Goal: Task Accomplishment & Management: Manage account settings

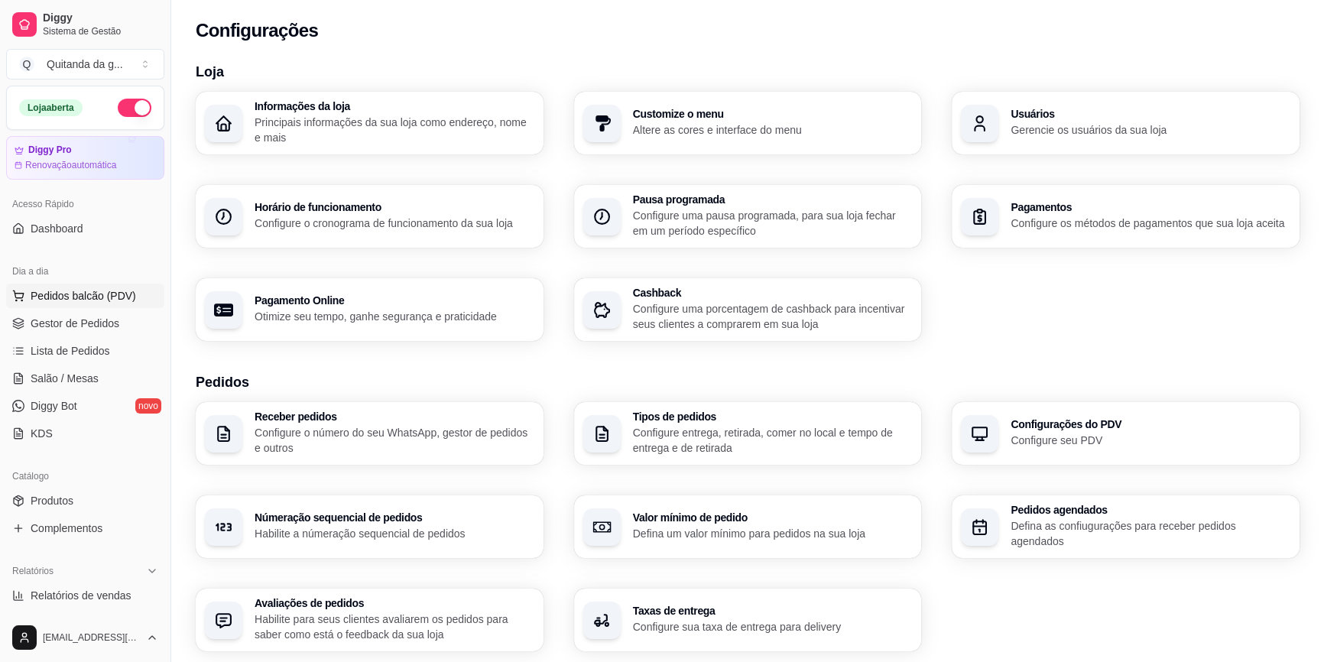
drag, startPoint x: 76, startPoint y: 295, endPoint x: 84, endPoint y: 287, distance: 11.4
click at [77, 294] on span "Pedidos balcão (PDV)" at bounding box center [84, 295] width 106 height 15
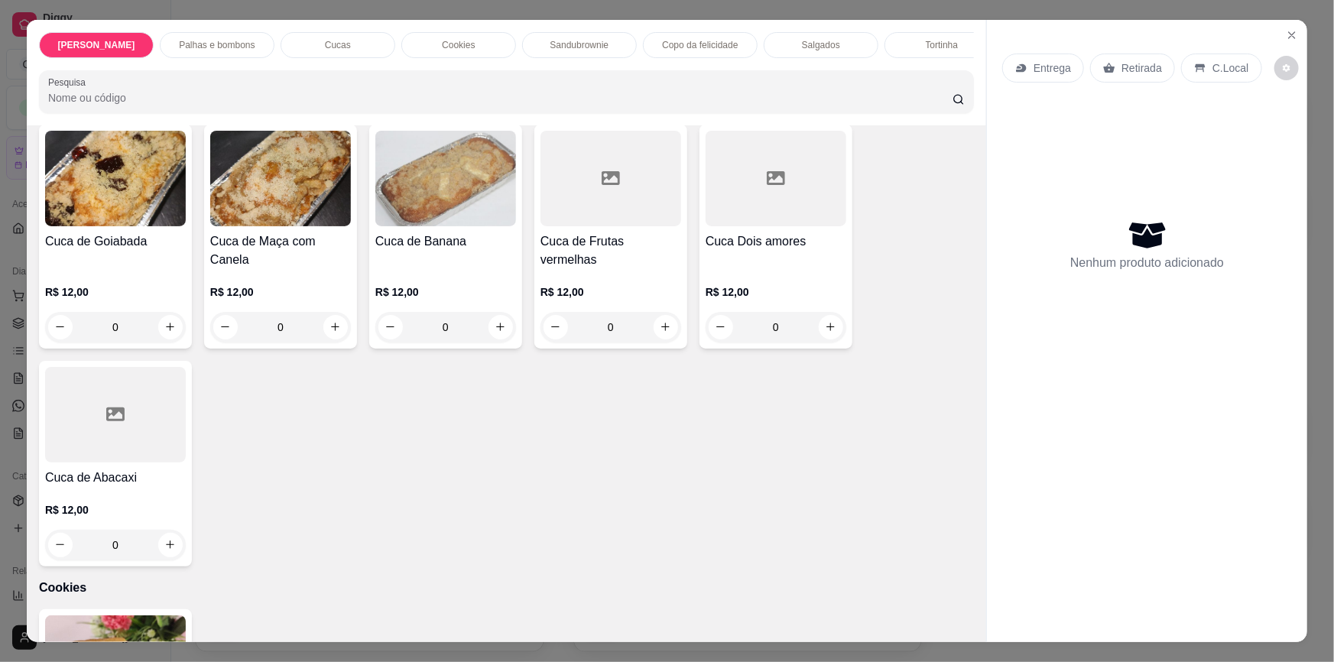
scroll to position [1112, 0]
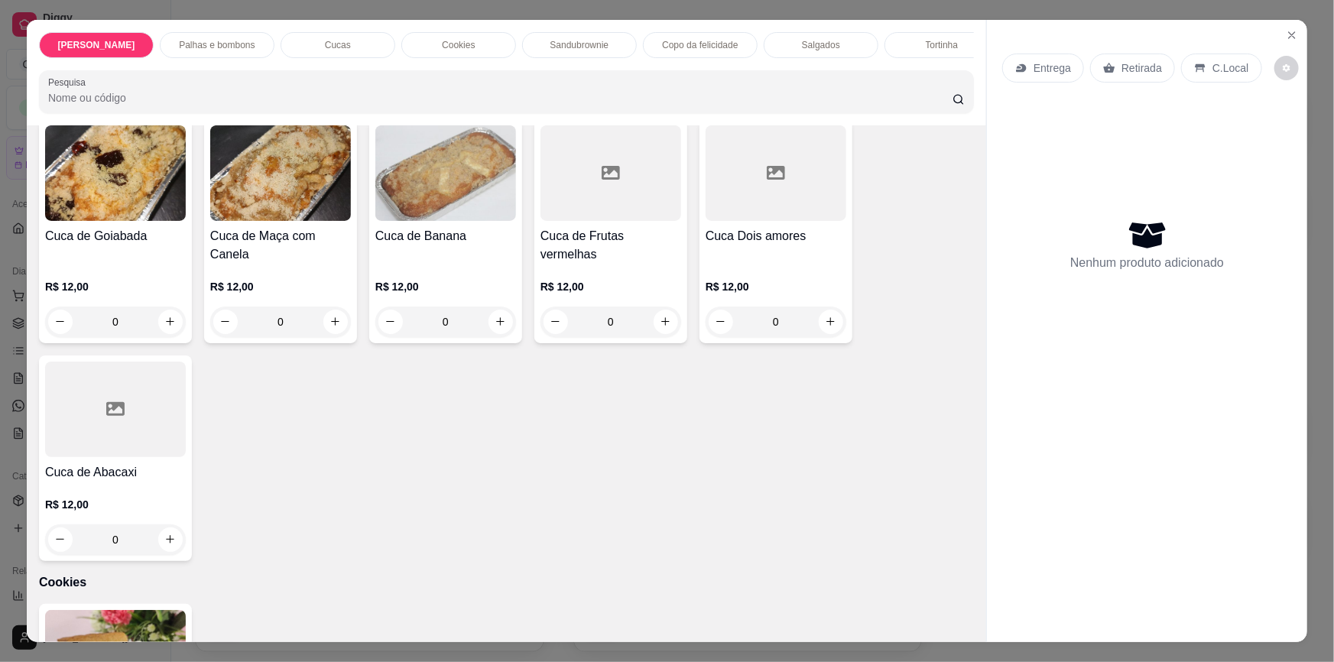
click at [164, 534] on icon "increase-product-quantity" at bounding box center [169, 539] width 11 height 11
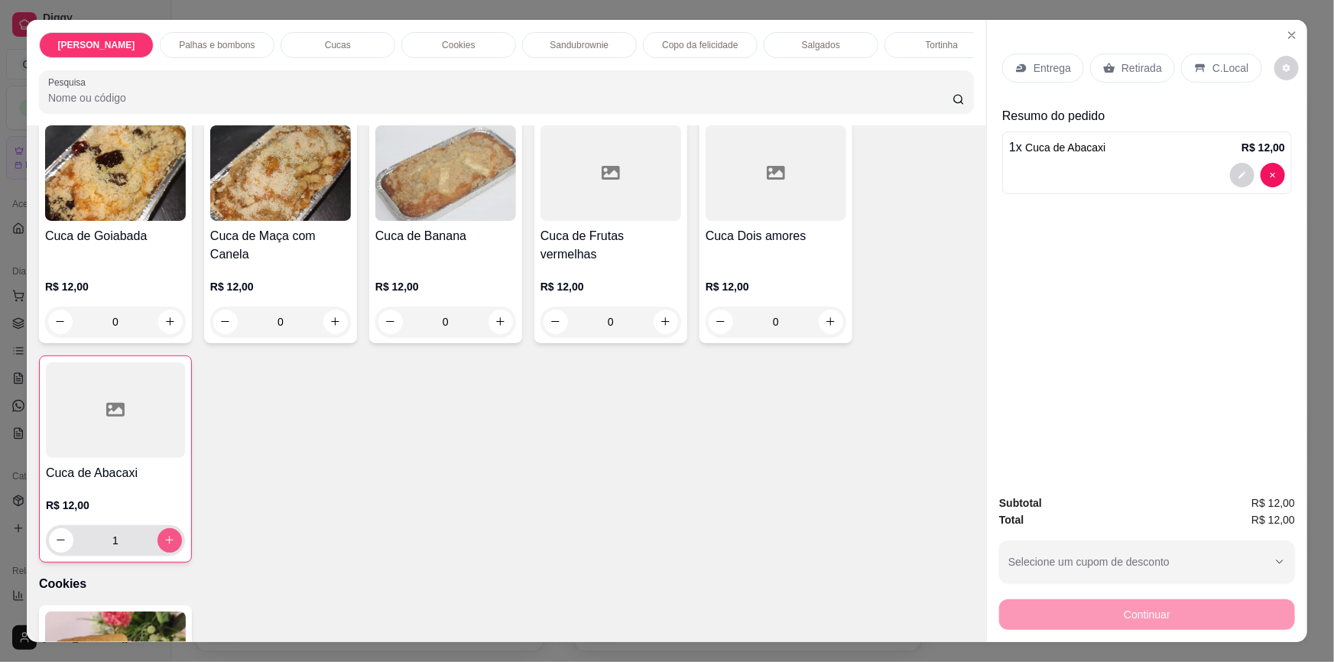
type input "1"
click at [1140, 65] on p "Retirada" at bounding box center [1142, 67] width 41 height 15
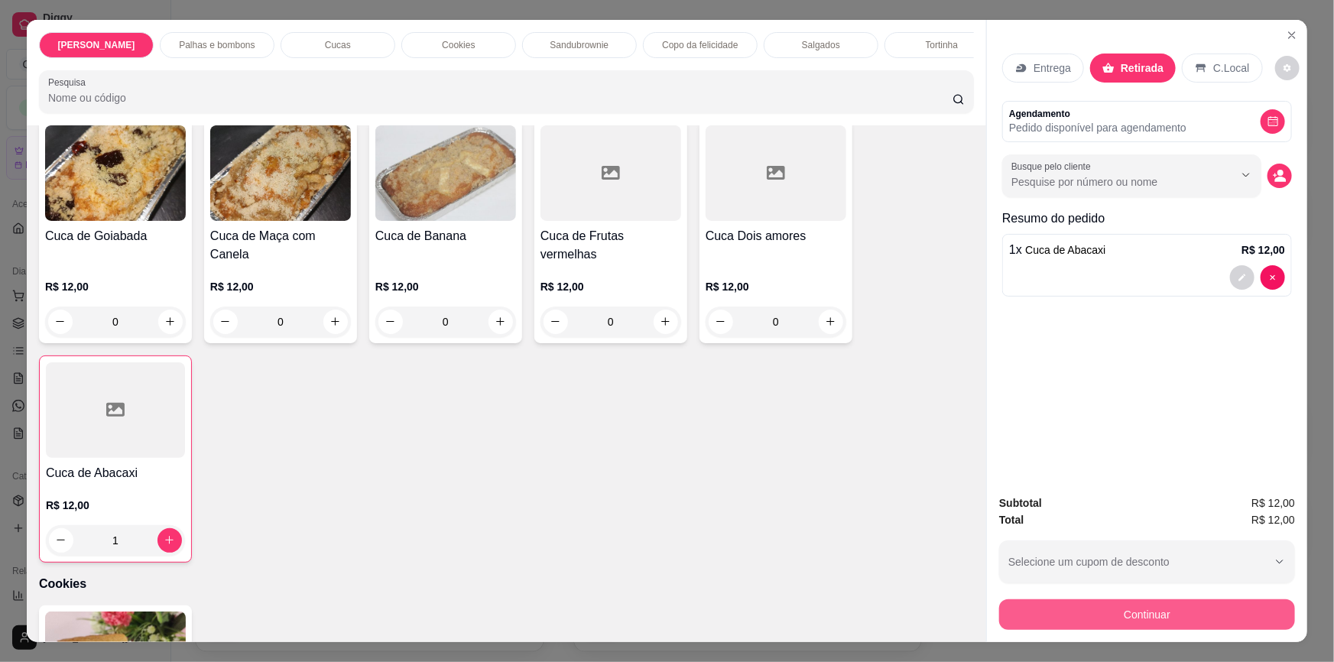
click at [1100, 623] on button "Continuar" at bounding box center [1147, 614] width 296 height 31
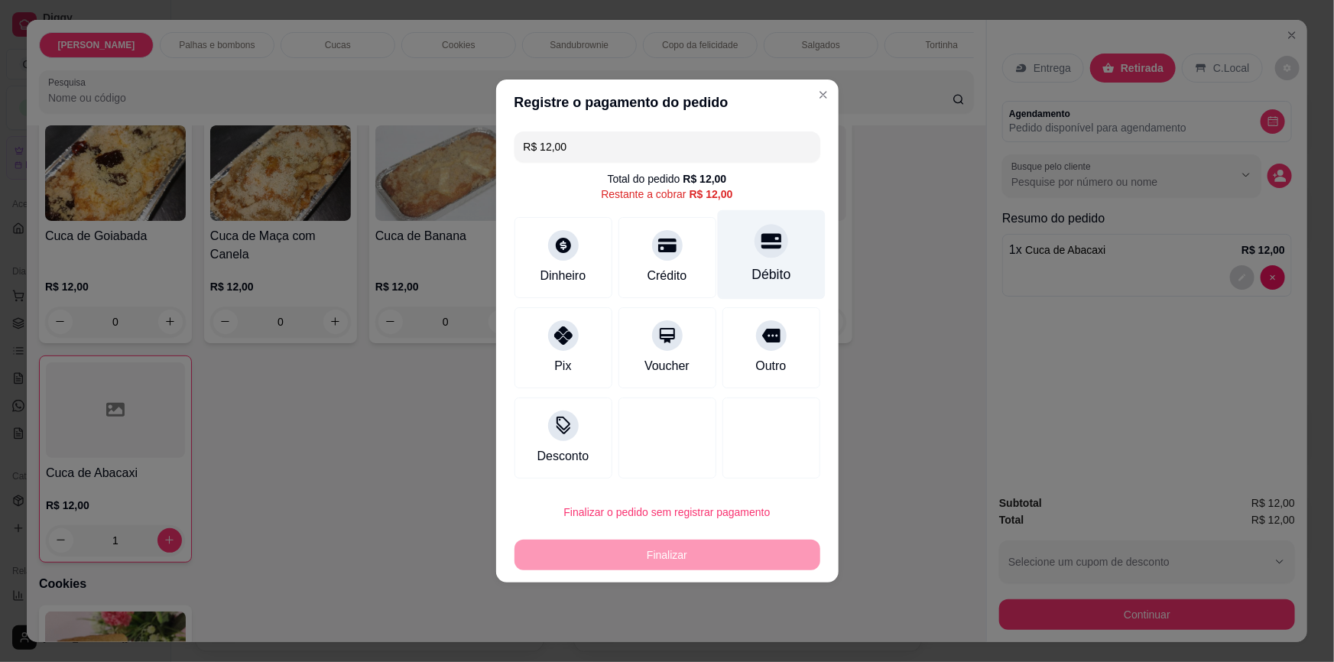
click at [764, 239] on icon at bounding box center [771, 241] width 20 height 15
type input "R$ 0,00"
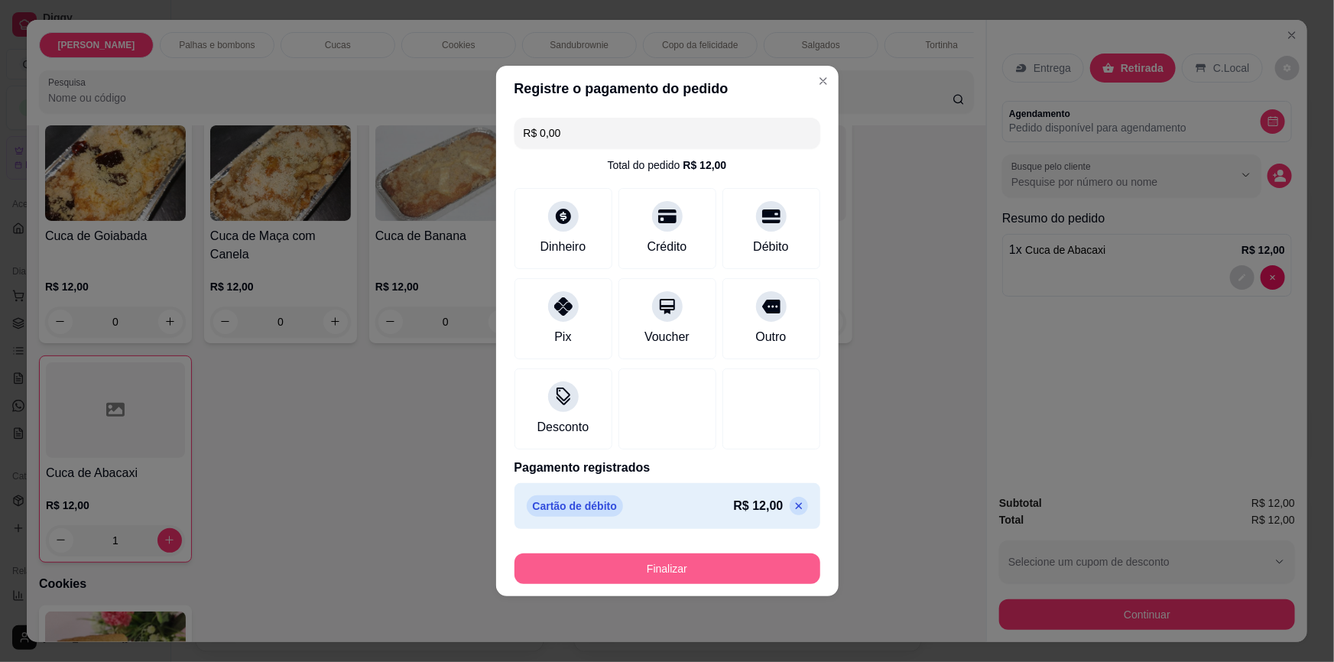
click at [745, 575] on button "Finalizar" at bounding box center [668, 568] width 306 height 31
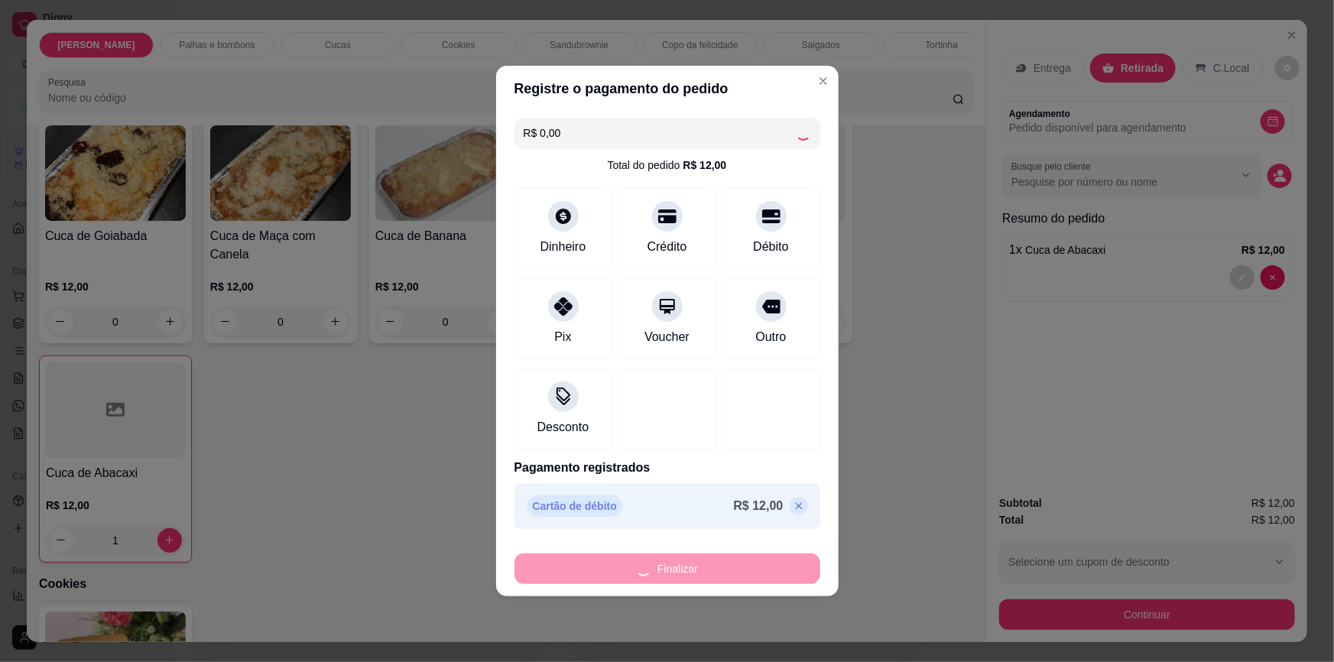
type input "0"
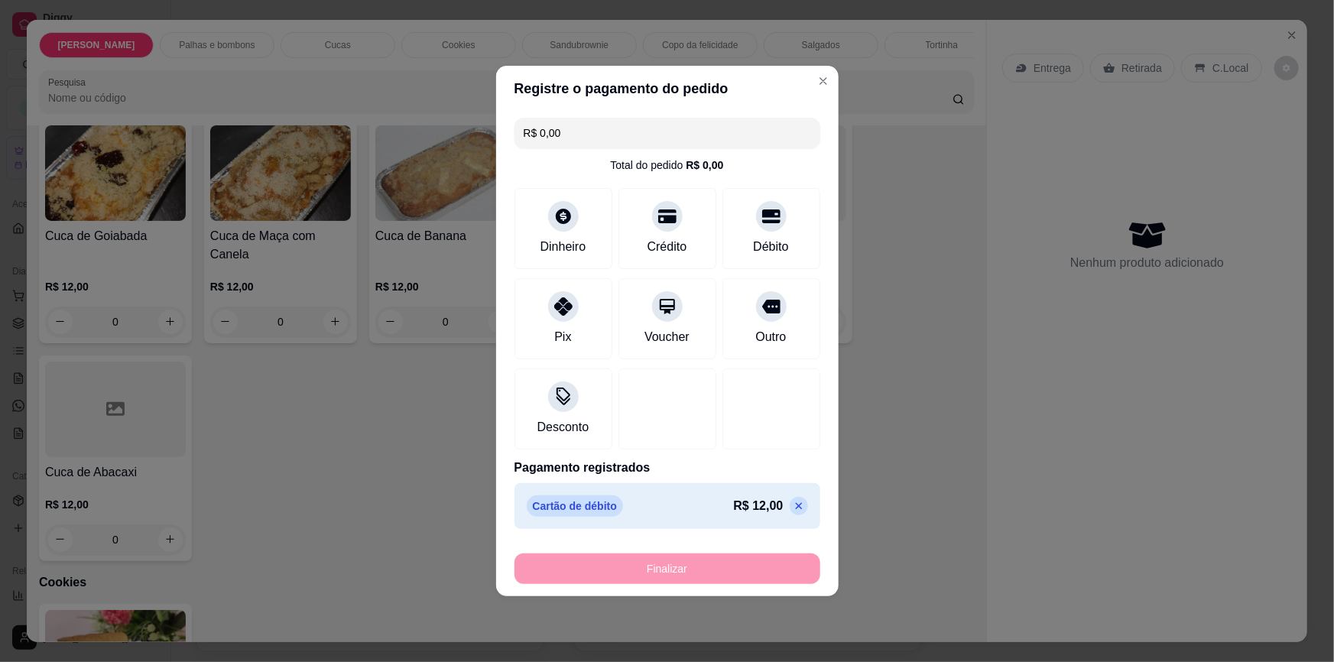
type input "-R$ 12,00"
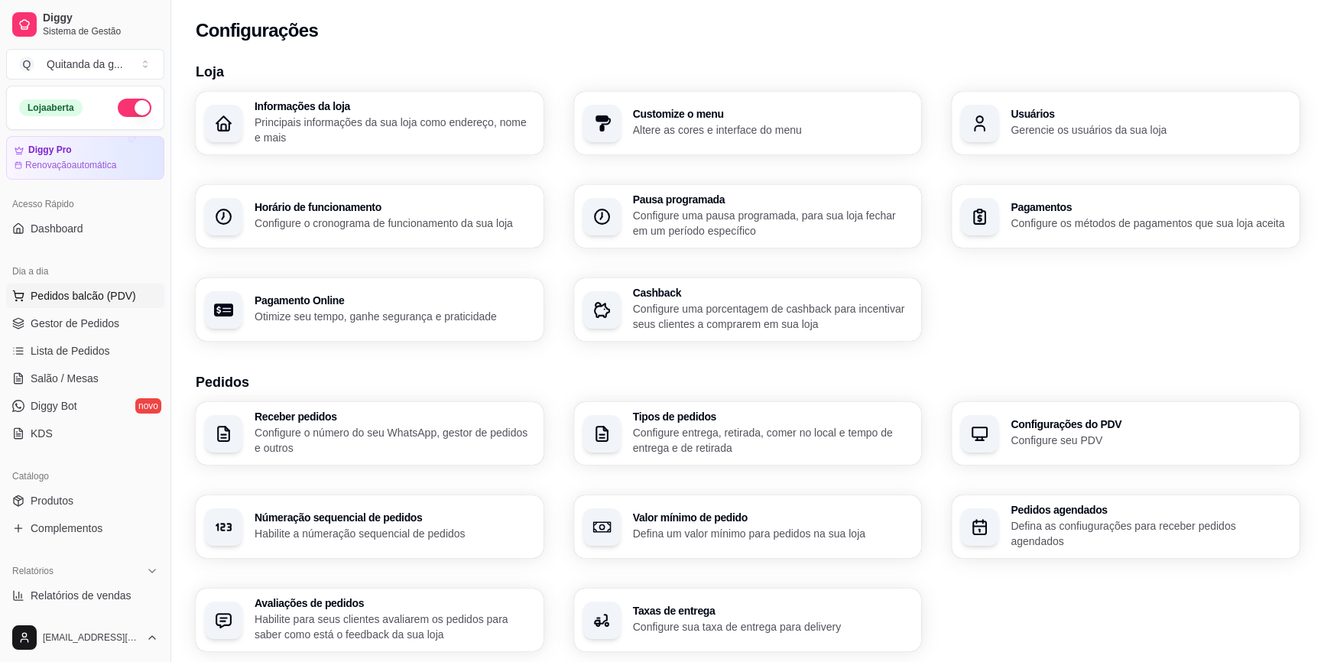
click at [99, 297] on span "Pedidos balcão (PDV)" at bounding box center [84, 295] width 106 height 15
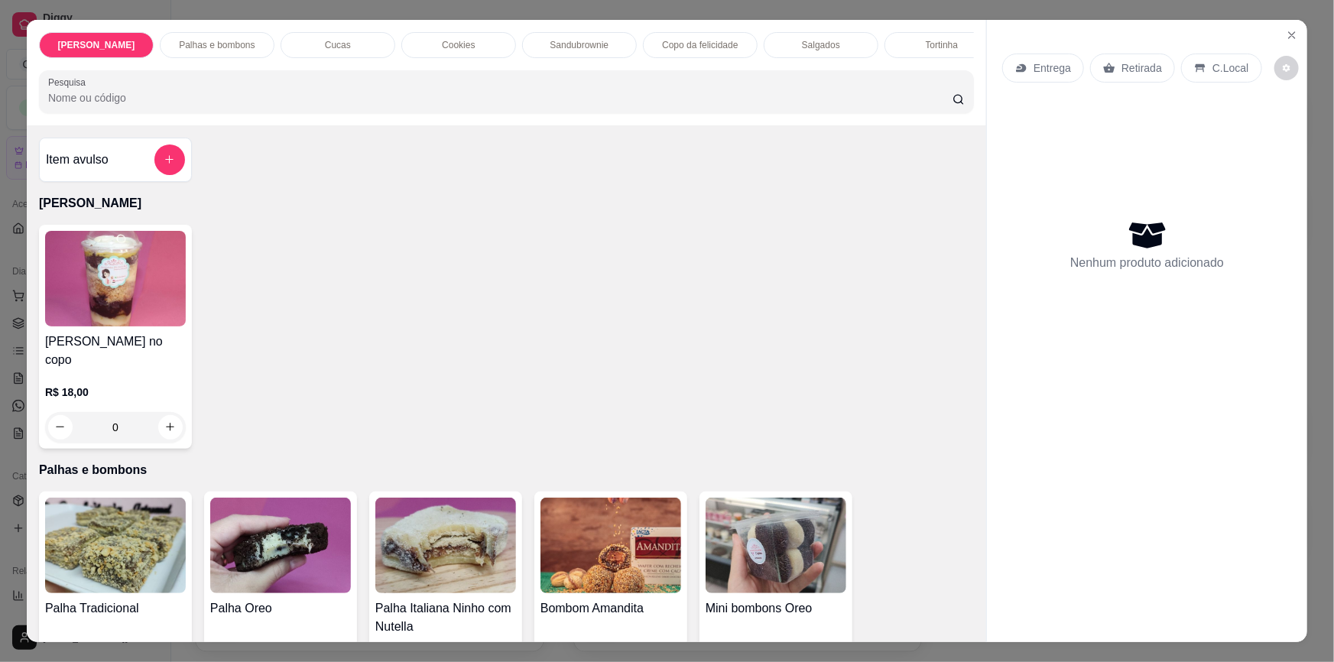
drag, startPoint x: 352, startPoint y: 243, endPoint x: 748, endPoint y: 197, distance: 397.9
click at [748, 197] on div "Item avulso [PERSON_NAME] [PERSON_NAME] no copo R$ 18,00 0 Palhas e bombons Pal…" at bounding box center [506, 383] width 959 height 517
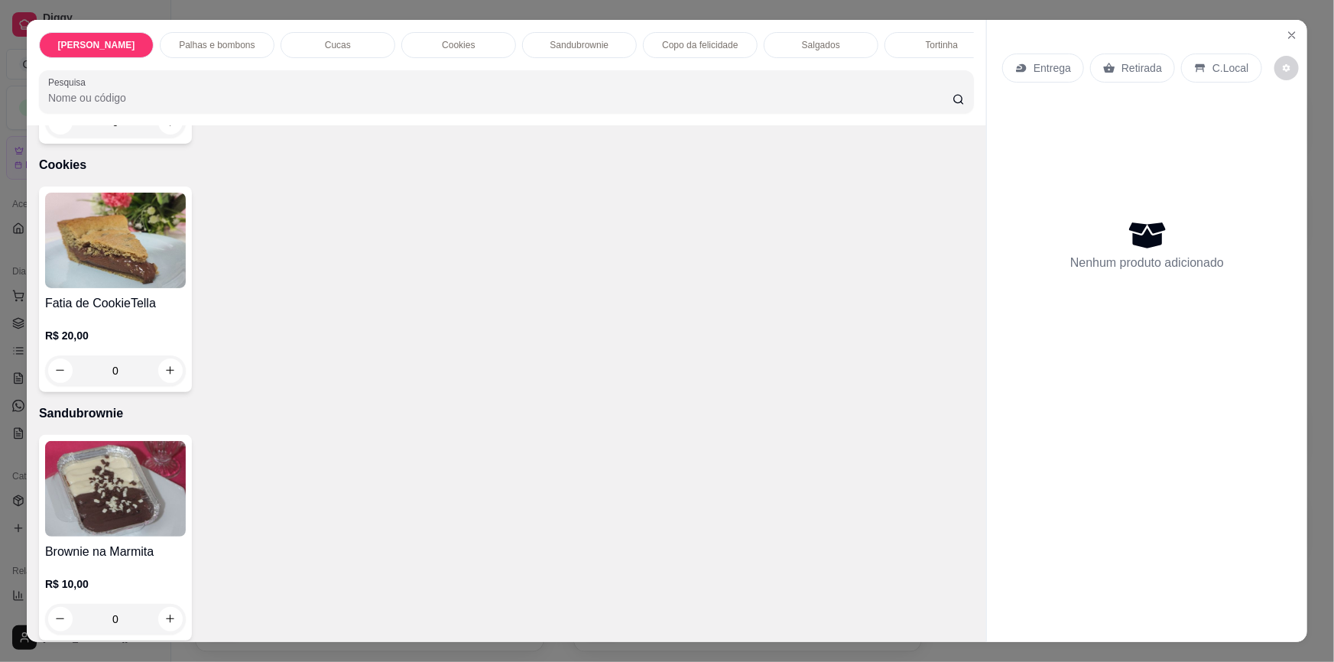
scroll to position [1946, 0]
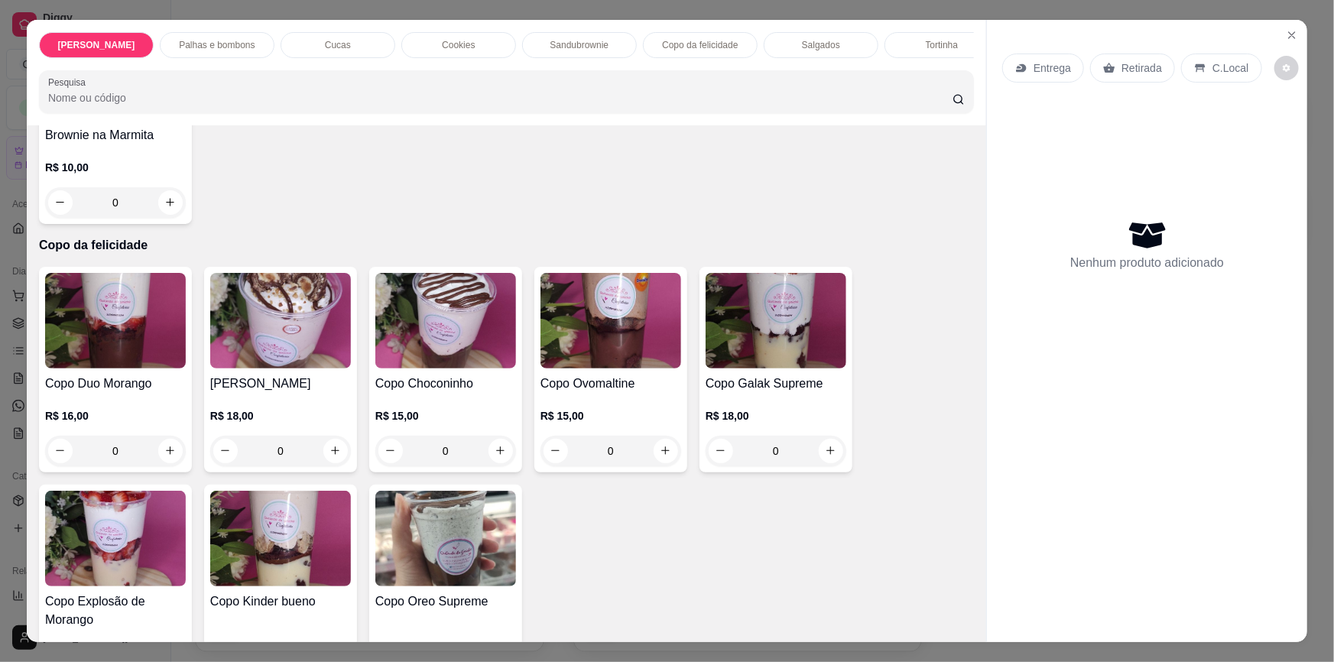
click at [167, 197] on div "0" at bounding box center [115, 202] width 141 height 31
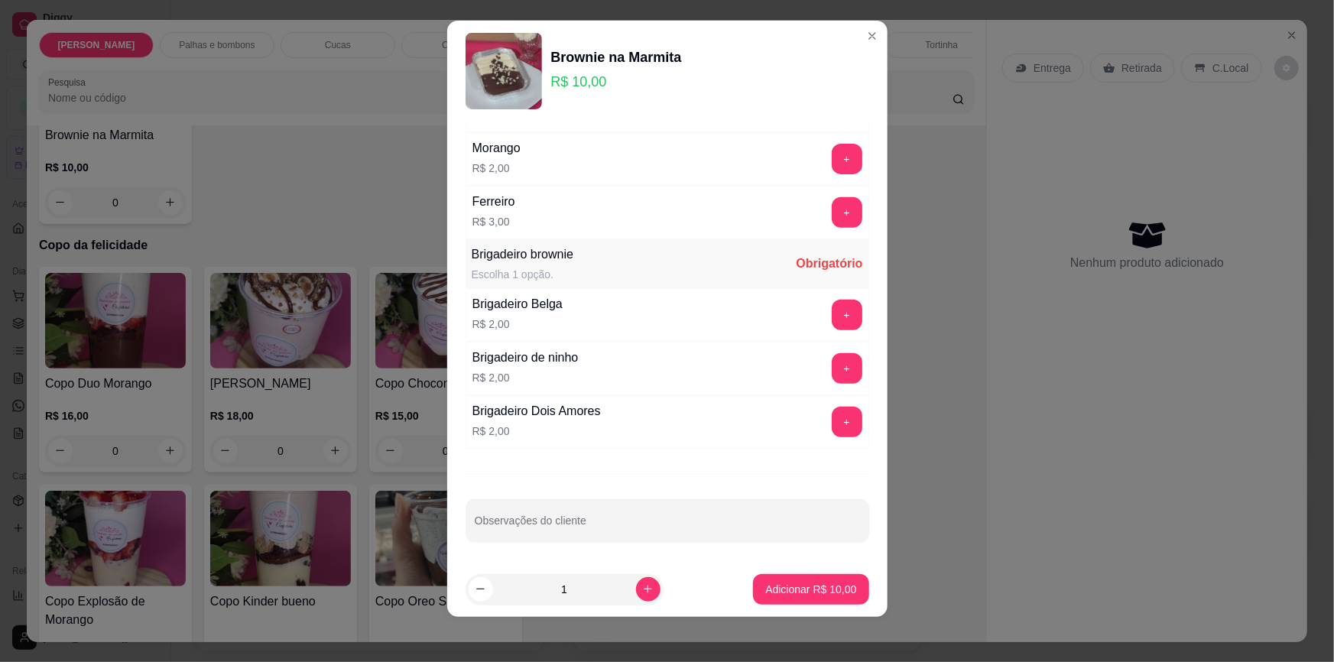
scroll to position [15, 0]
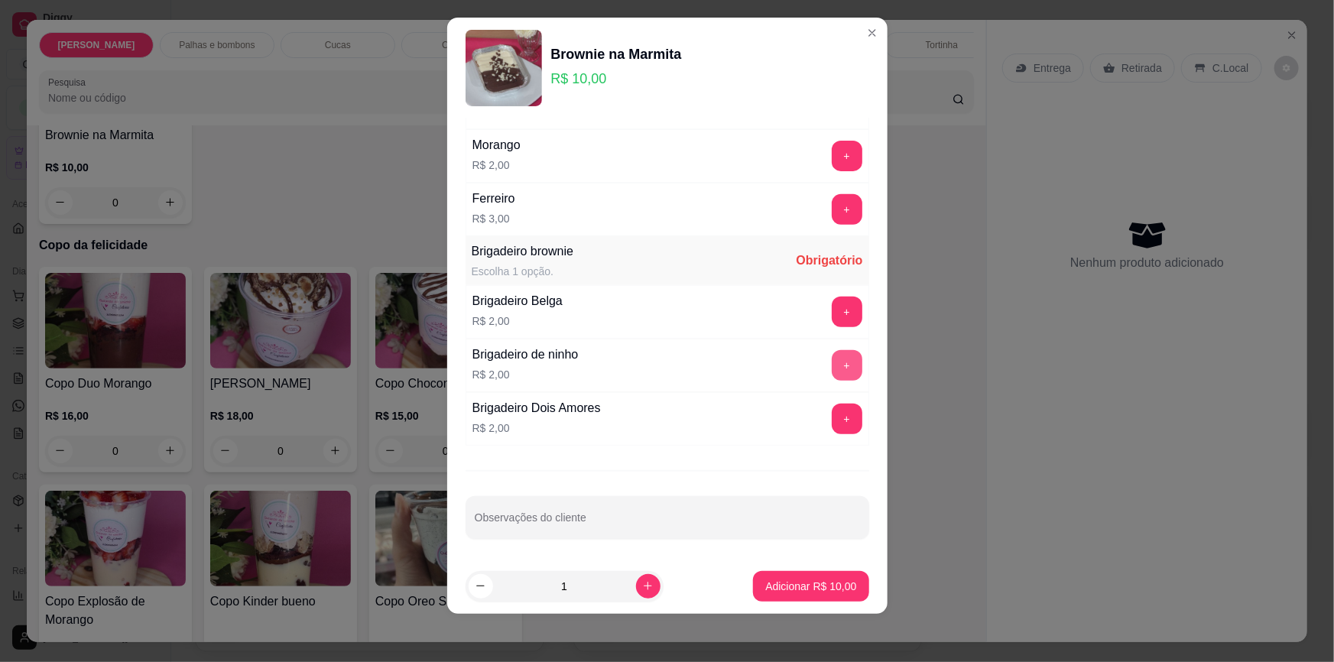
click at [832, 360] on button "+" at bounding box center [847, 365] width 31 height 31
click at [764, 367] on button "-" at bounding box center [779, 365] width 31 height 31
click at [832, 407] on button "+" at bounding box center [847, 419] width 30 height 30
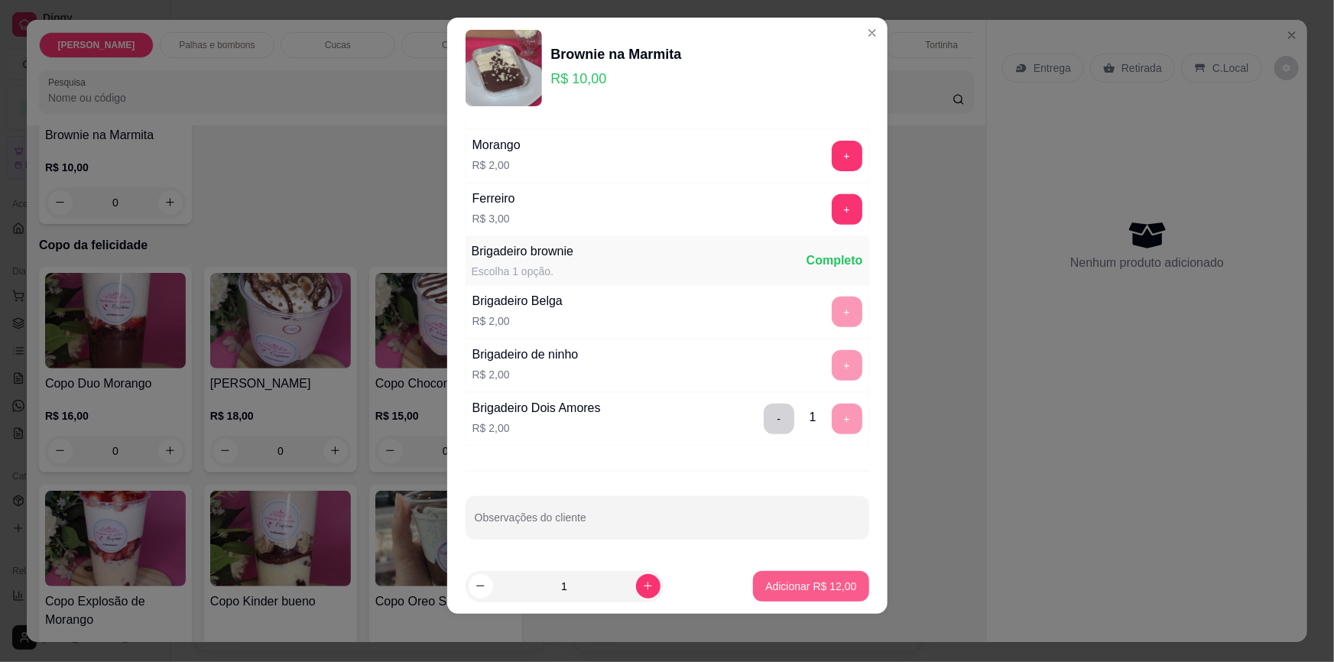
click at [806, 589] on p "Adicionar R$ 12,00" at bounding box center [810, 586] width 91 height 15
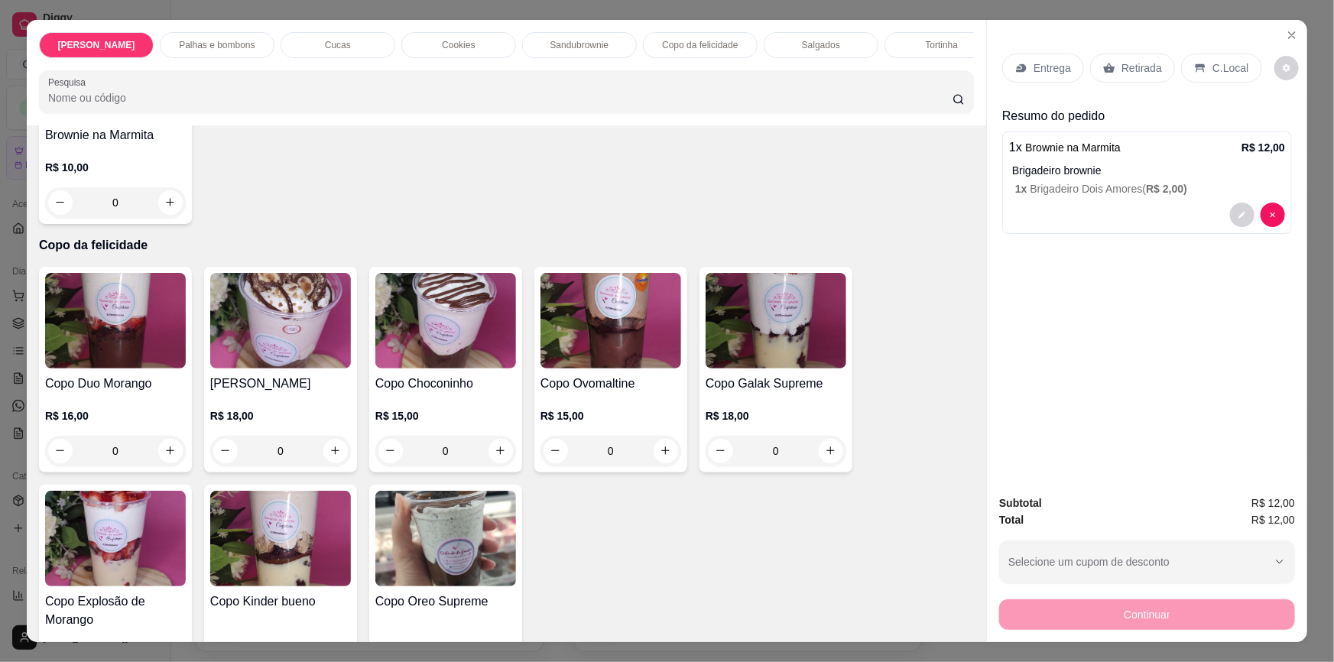
click at [1125, 78] on div "Retirada" at bounding box center [1132, 68] width 85 height 29
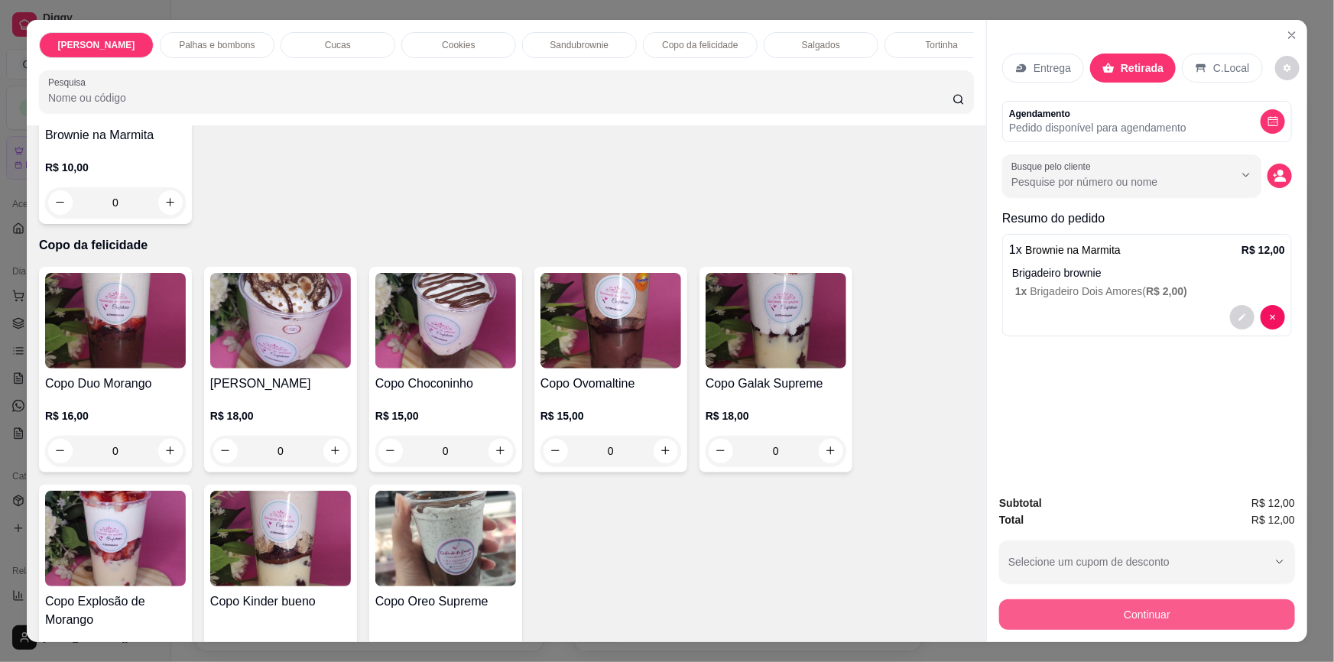
click at [1120, 613] on button "Continuar" at bounding box center [1147, 614] width 296 height 31
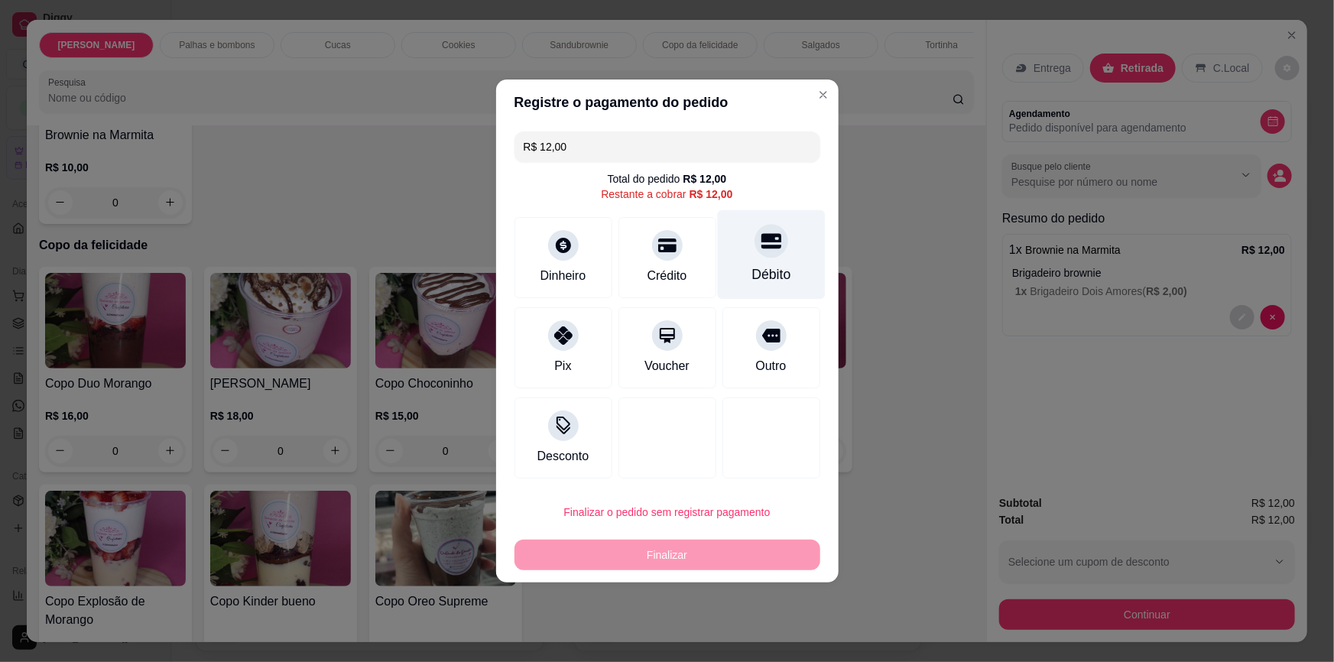
click at [780, 275] on div "Débito" at bounding box center [770, 275] width 39 height 20
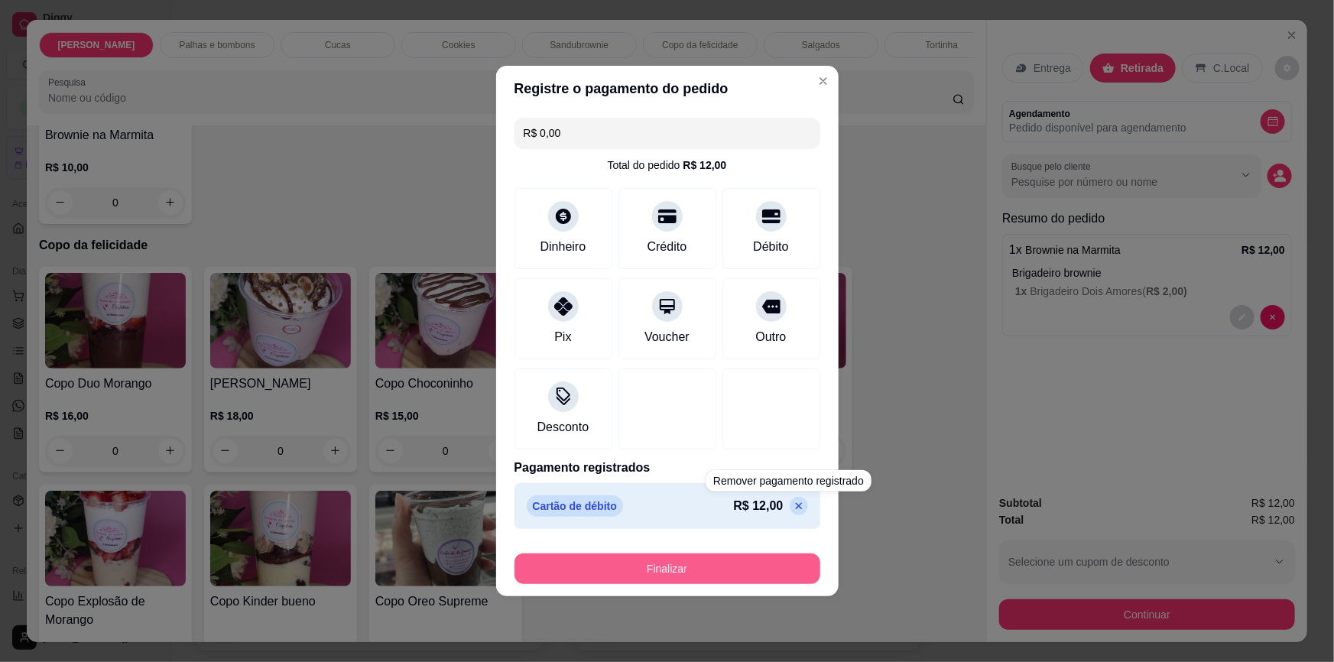
click at [787, 569] on button "Finalizar" at bounding box center [668, 568] width 306 height 31
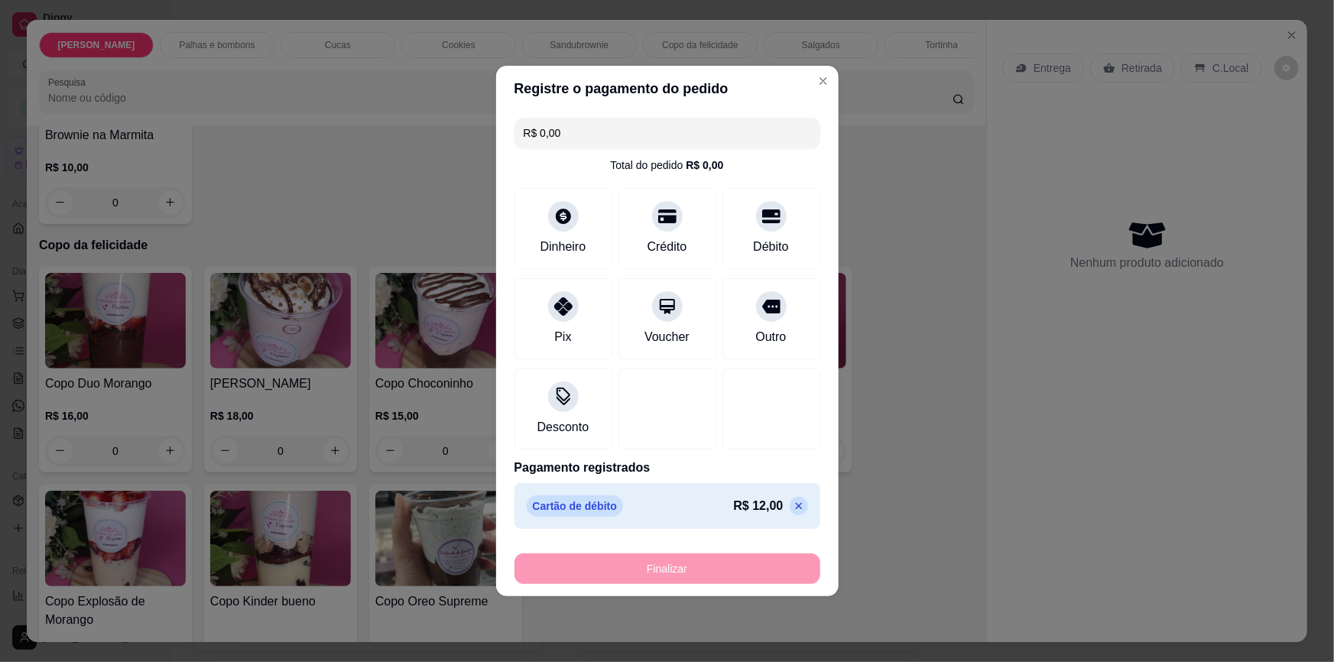
type input "-R$ 12,00"
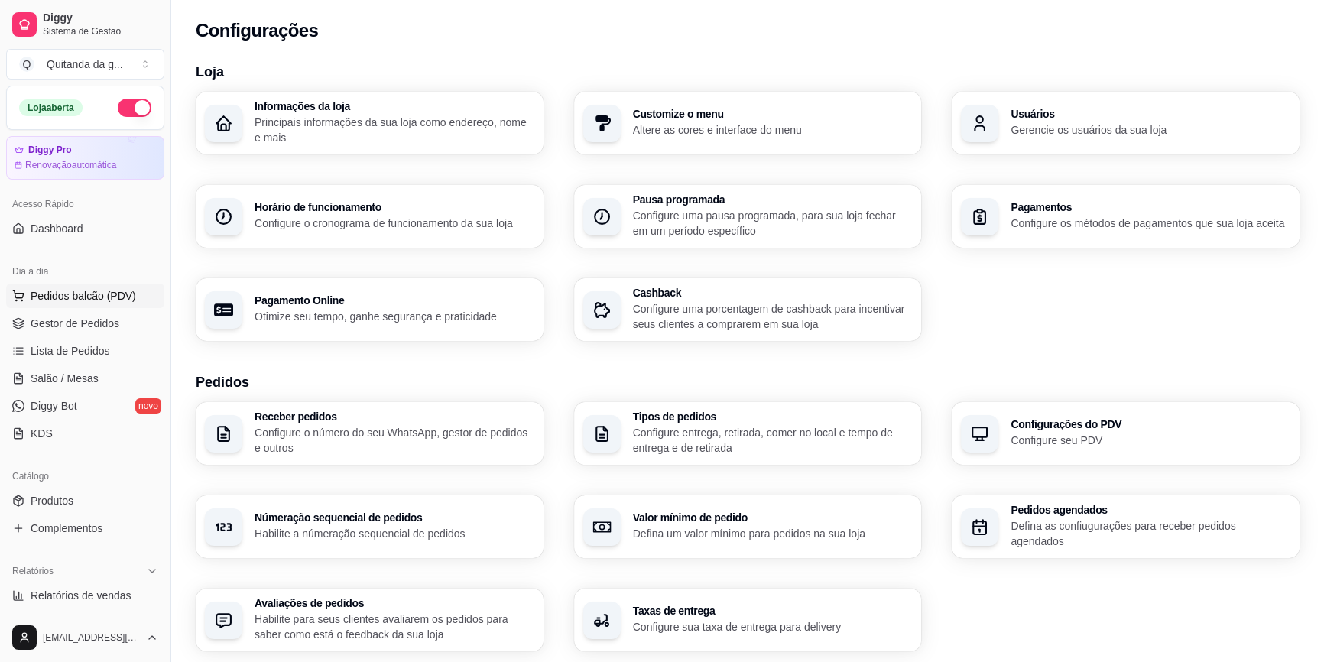
click at [117, 294] on span "Pedidos balcão (PDV)" at bounding box center [84, 295] width 106 height 15
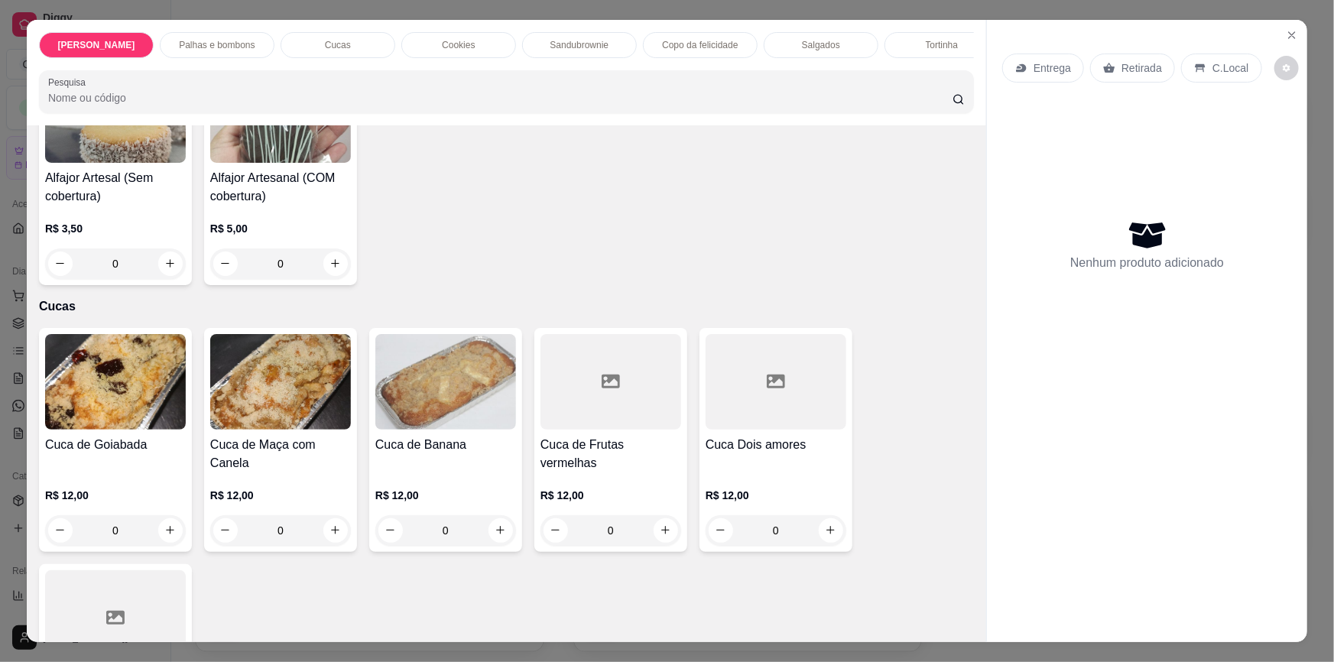
scroll to position [1112, 0]
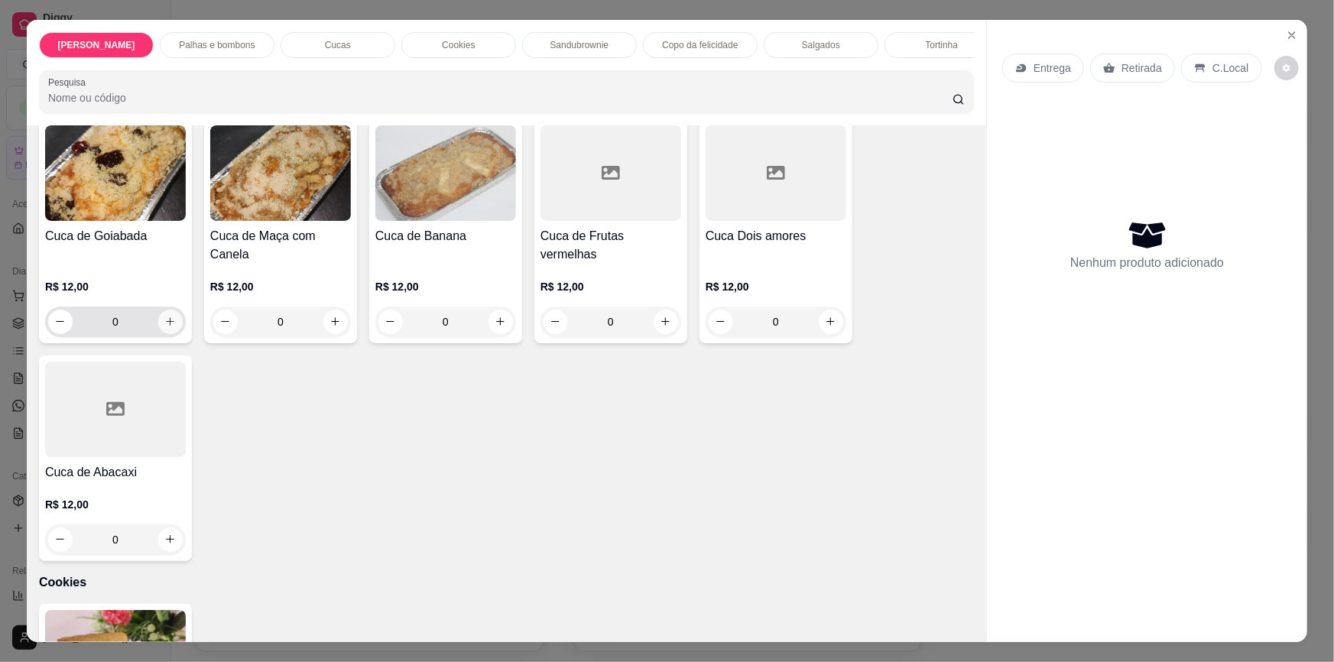
click at [166, 316] on icon "increase-product-quantity" at bounding box center [169, 321] width 11 height 11
type input "1"
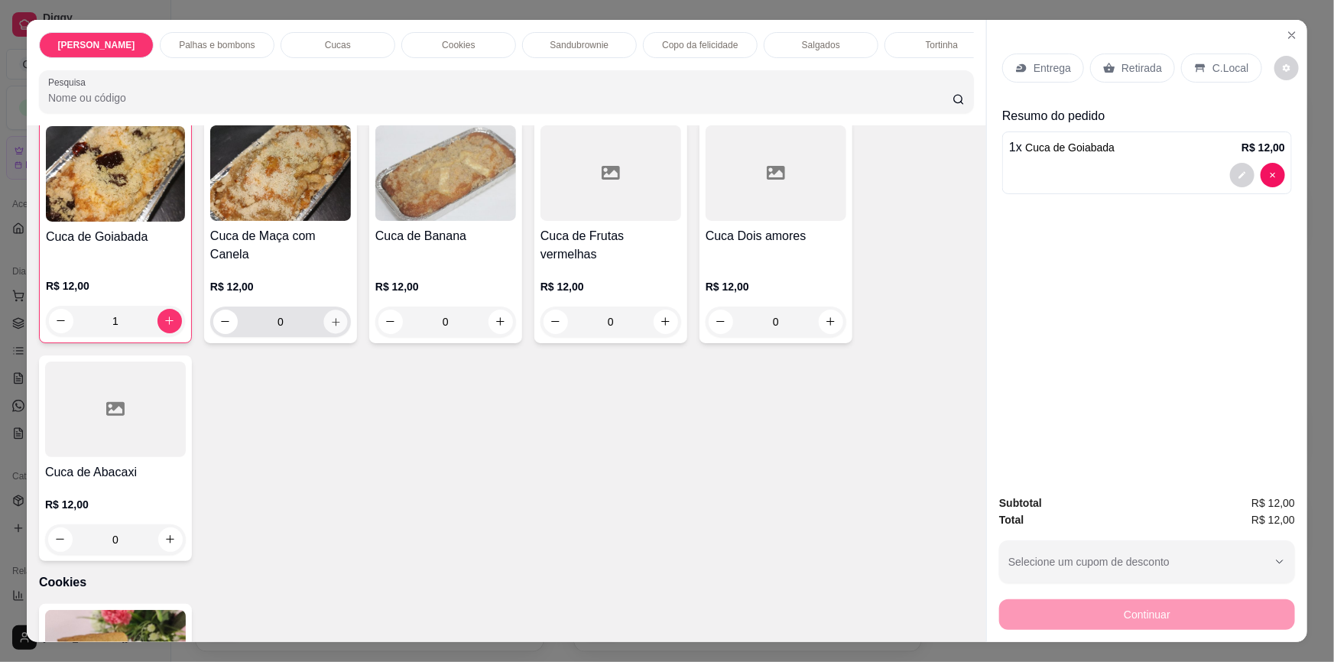
click at [332, 318] on icon "increase-product-quantity" at bounding box center [336, 322] width 8 height 8
type input "1"
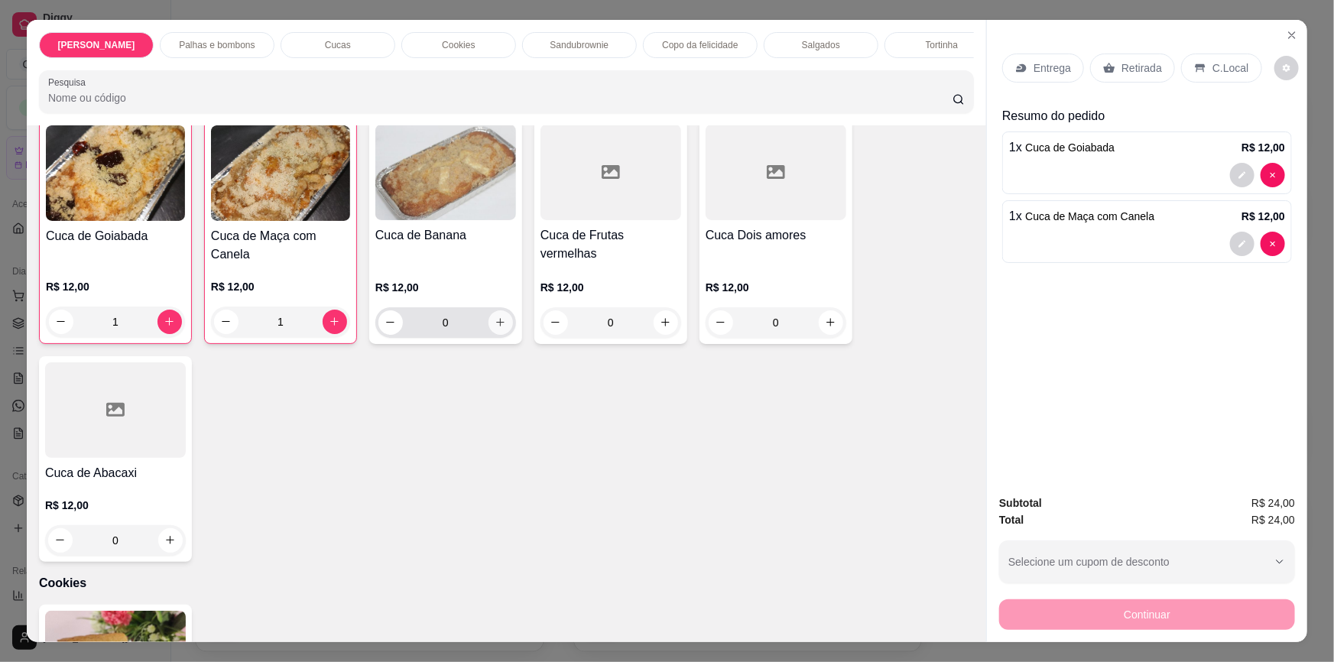
click at [497, 319] on icon "increase-product-quantity" at bounding box center [501, 323] width 8 height 8
type input "1"
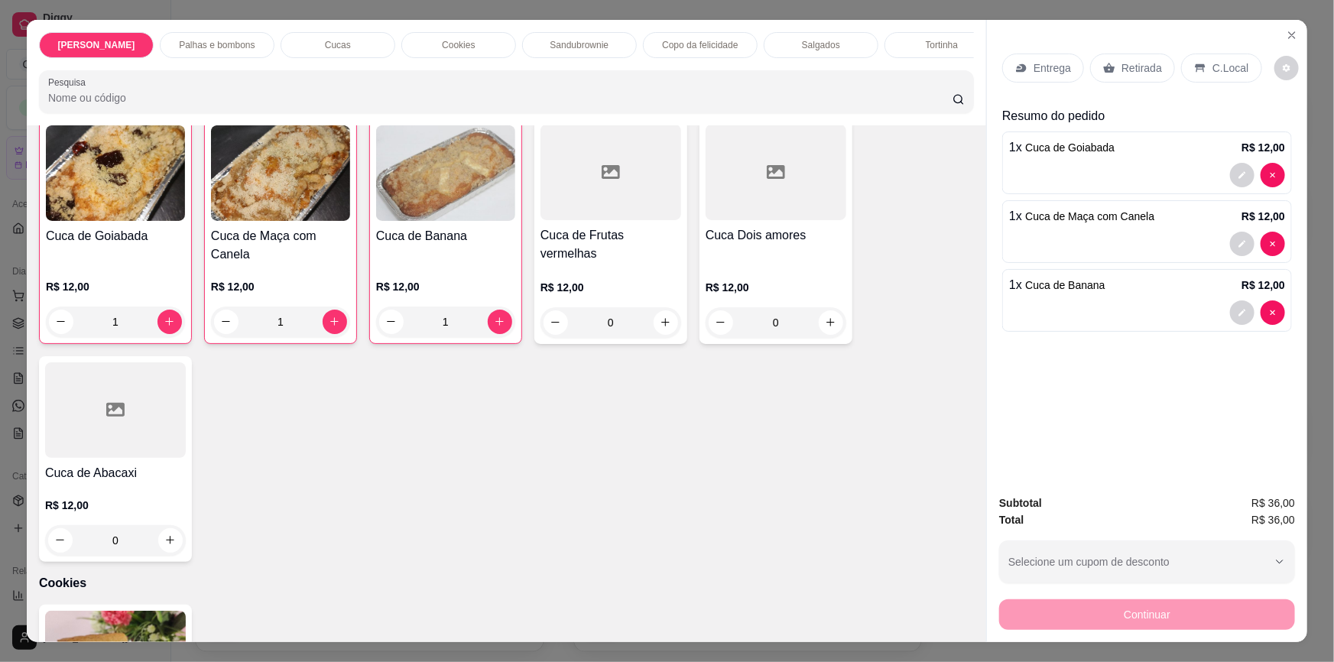
scroll to position [1460, 0]
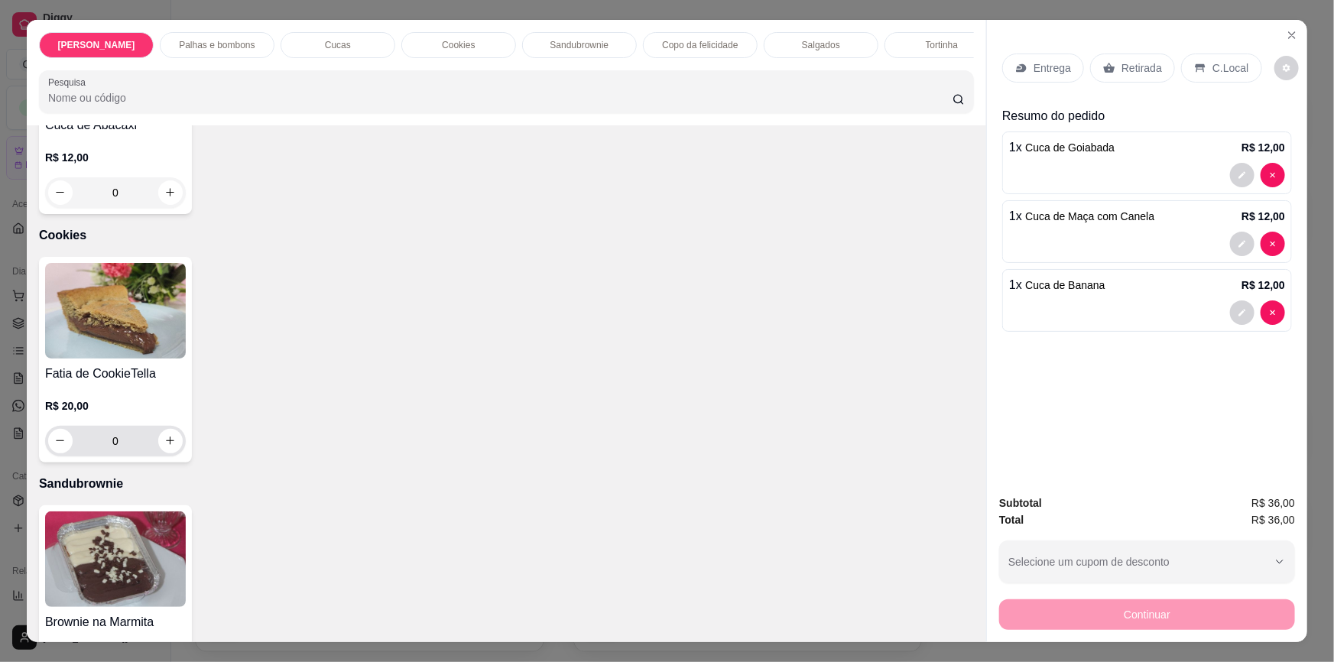
click at [167, 435] on icon "increase-product-quantity" at bounding box center [169, 440] width 11 height 11
type input "1"
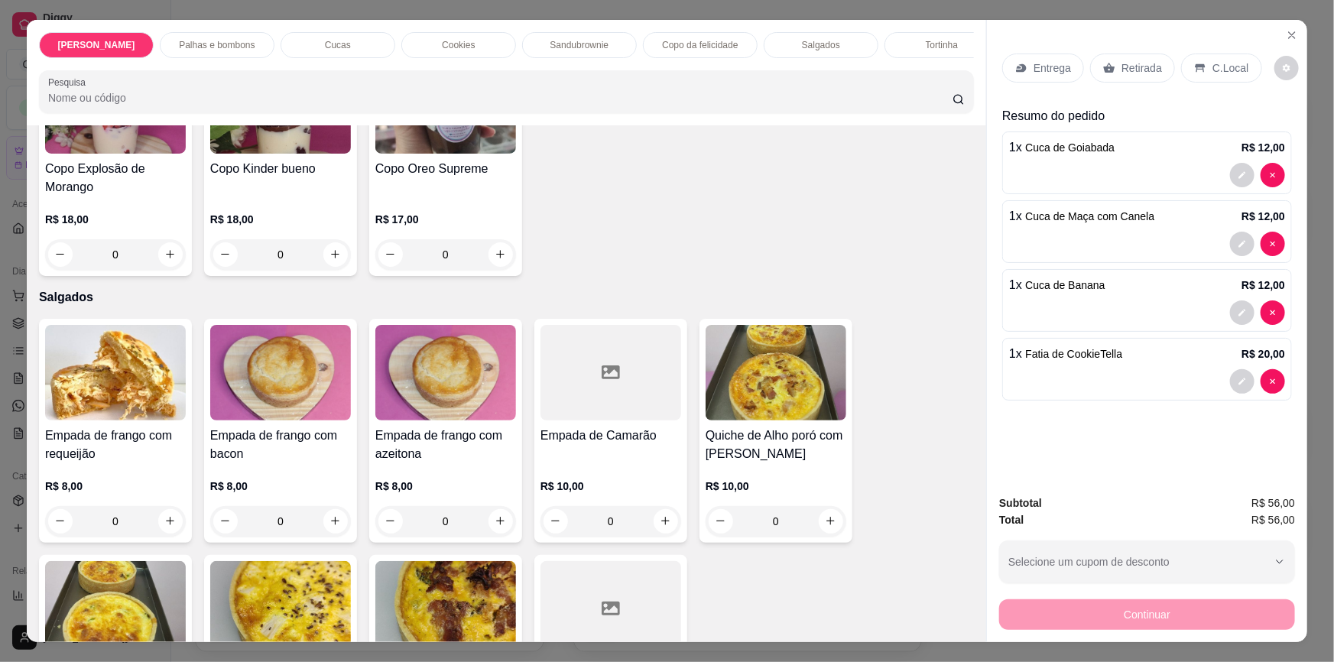
scroll to position [2433, 0]
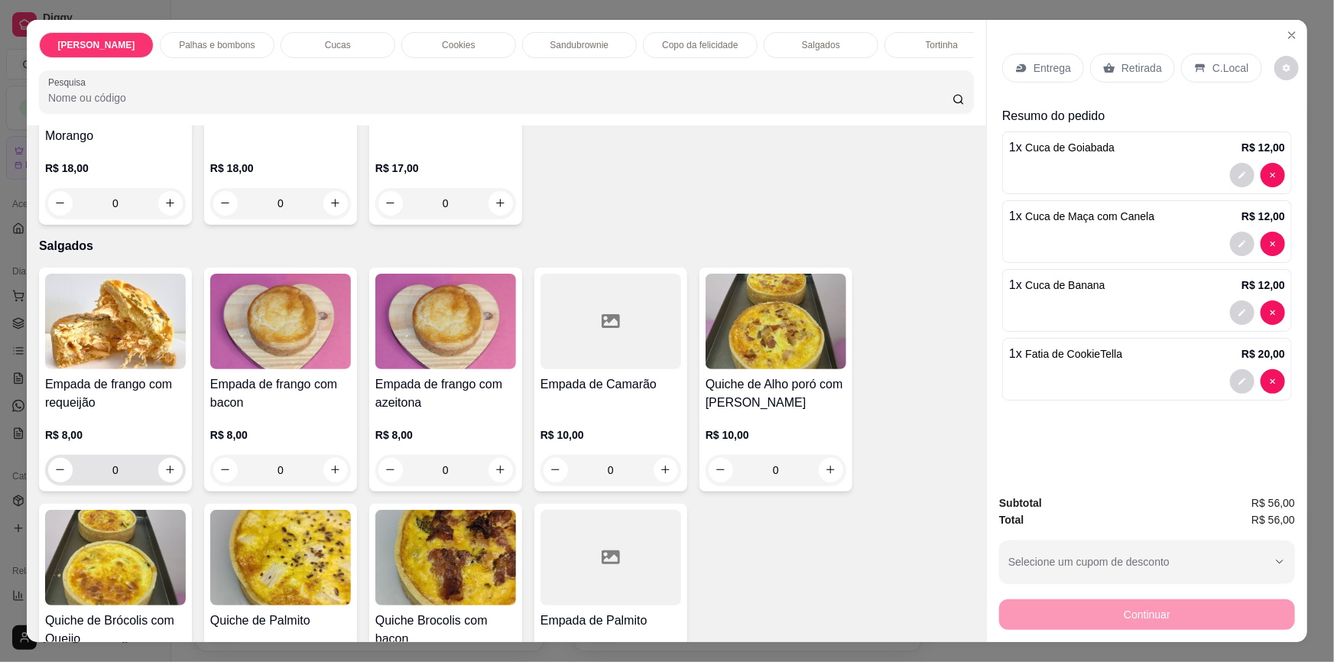
click at [167, 458] on button "increase-product-quantity" at bounding box center [170, 470] width 24 height 24
type input "1"
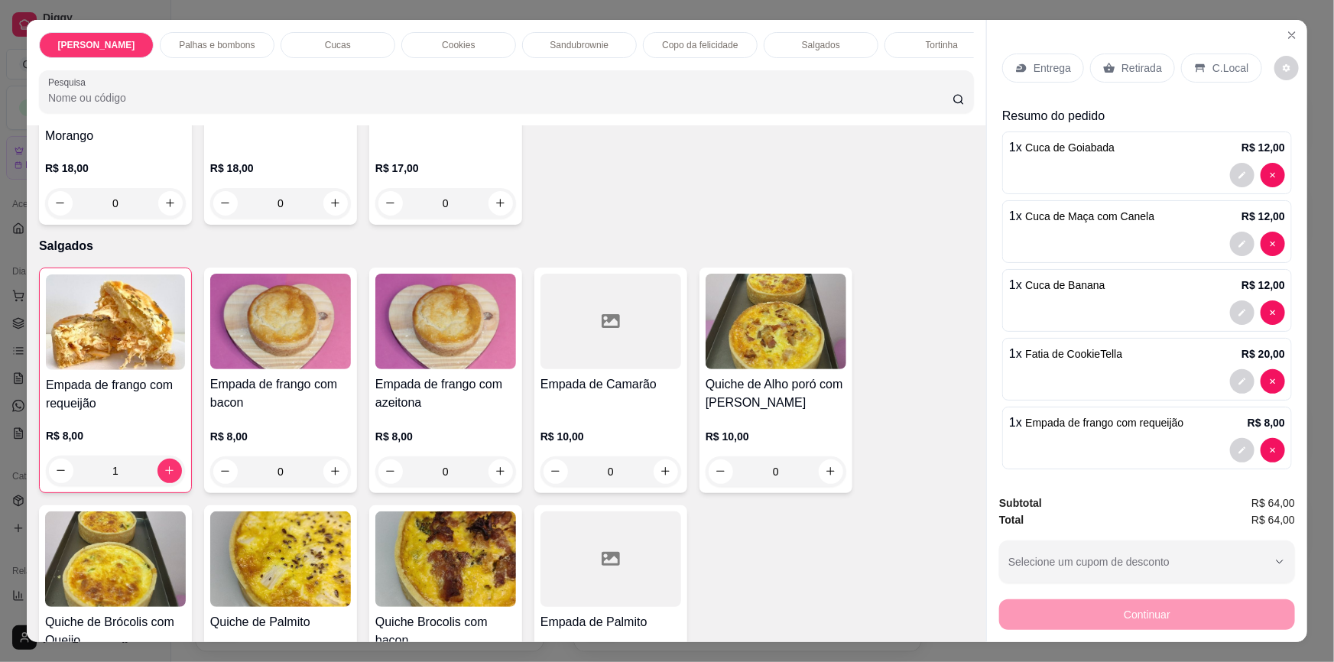
click at [1122, 69] on p "Retirada" at bounding box center [1142, 67] width 41 height 15
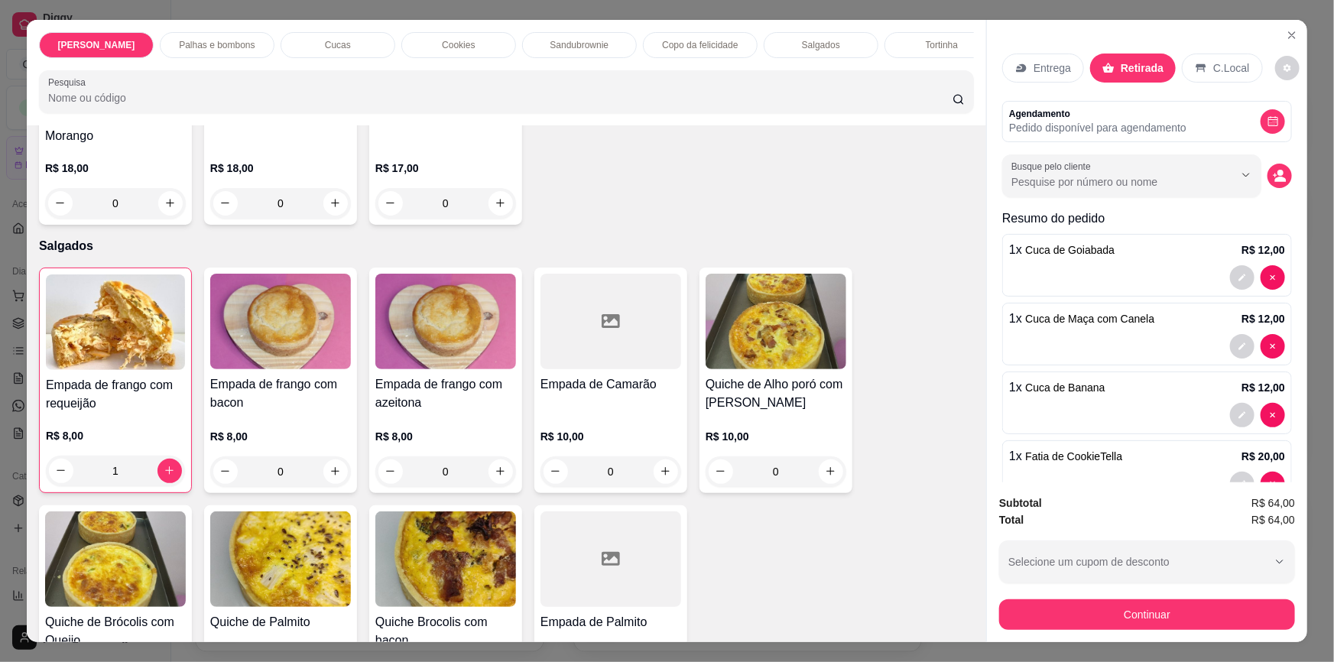
drag, startPoint x: 1137, startPoint y: 650, endPoint x: 1133, endPoint y: 625, distance: 25.5
click at [1135, 647] on div "[PERSON_NAME] Palhas e bombons Cucas Cookies Sandubrownie Copo da felicidade Sa…" at bounding box center [667, 331] width 1334 height 662
click at [1131, 622] on button "Continuar" at bounding box center [1147, 615] width 287 height 30
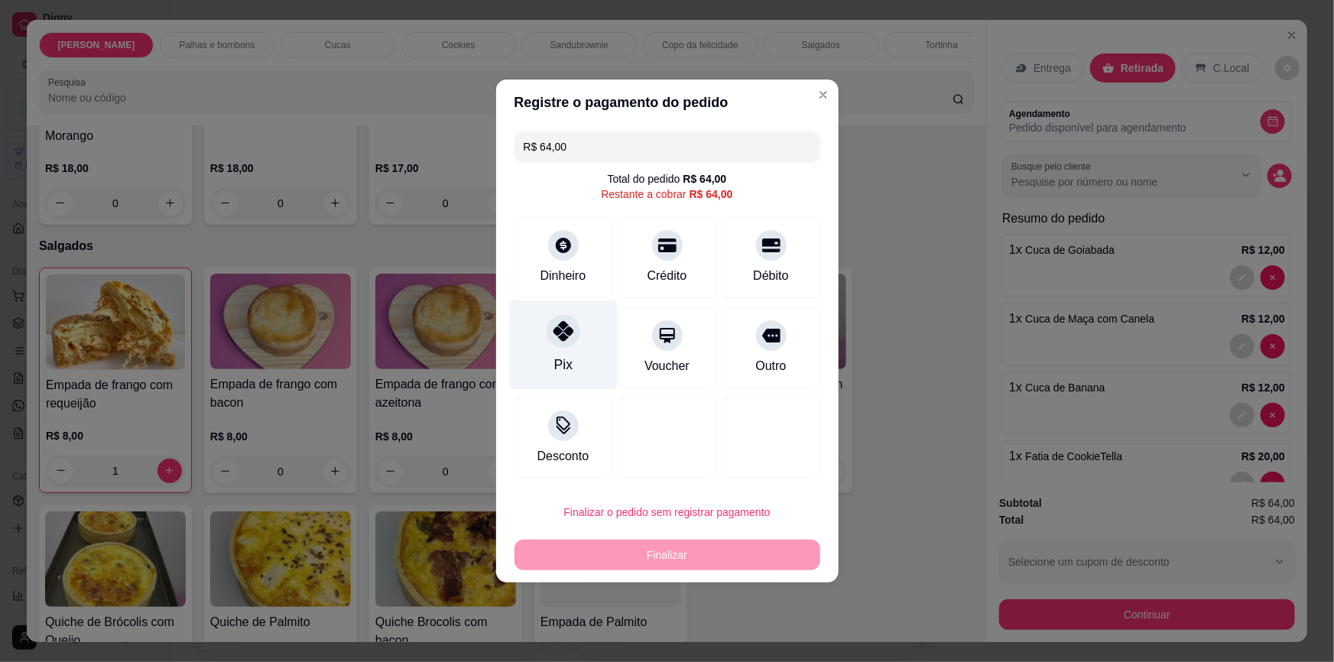
click at [573, 336] on div at bounding box center [564, 331] width 34 height 34
type input "R$ 0,00"
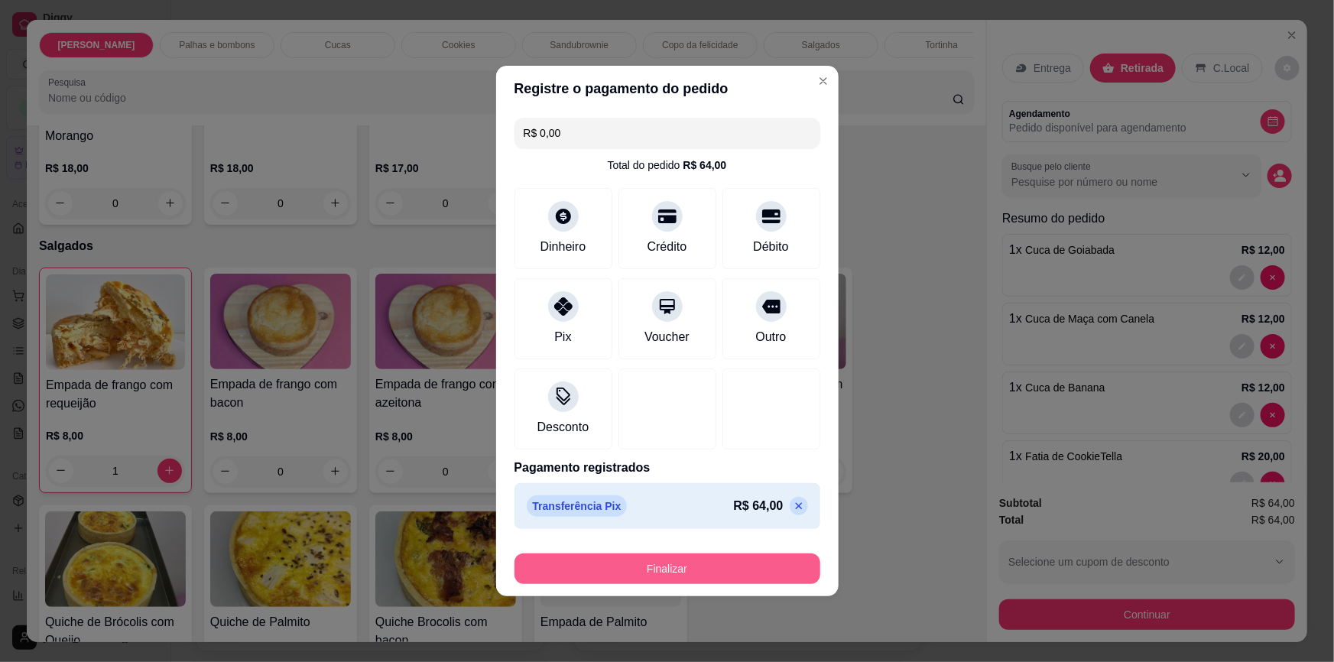
click at [685, 566] on button "Finalizar" at bounding box center [668, 568] width 306 height 31
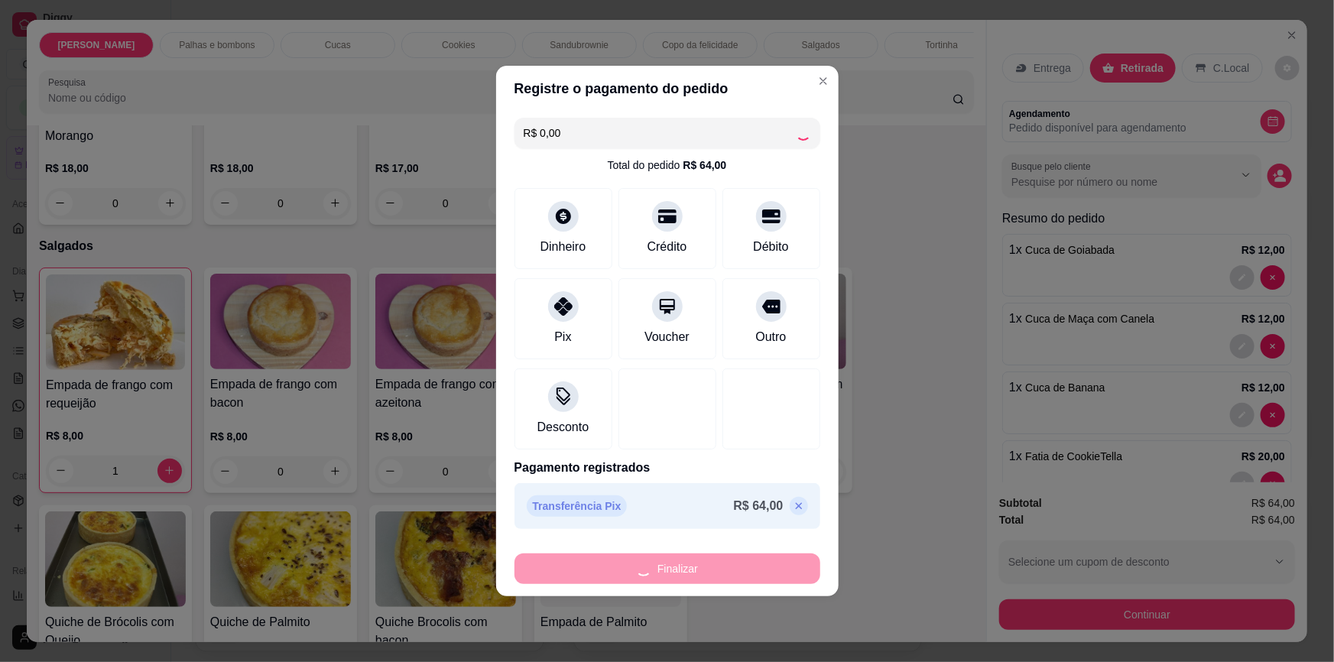
type input "0"
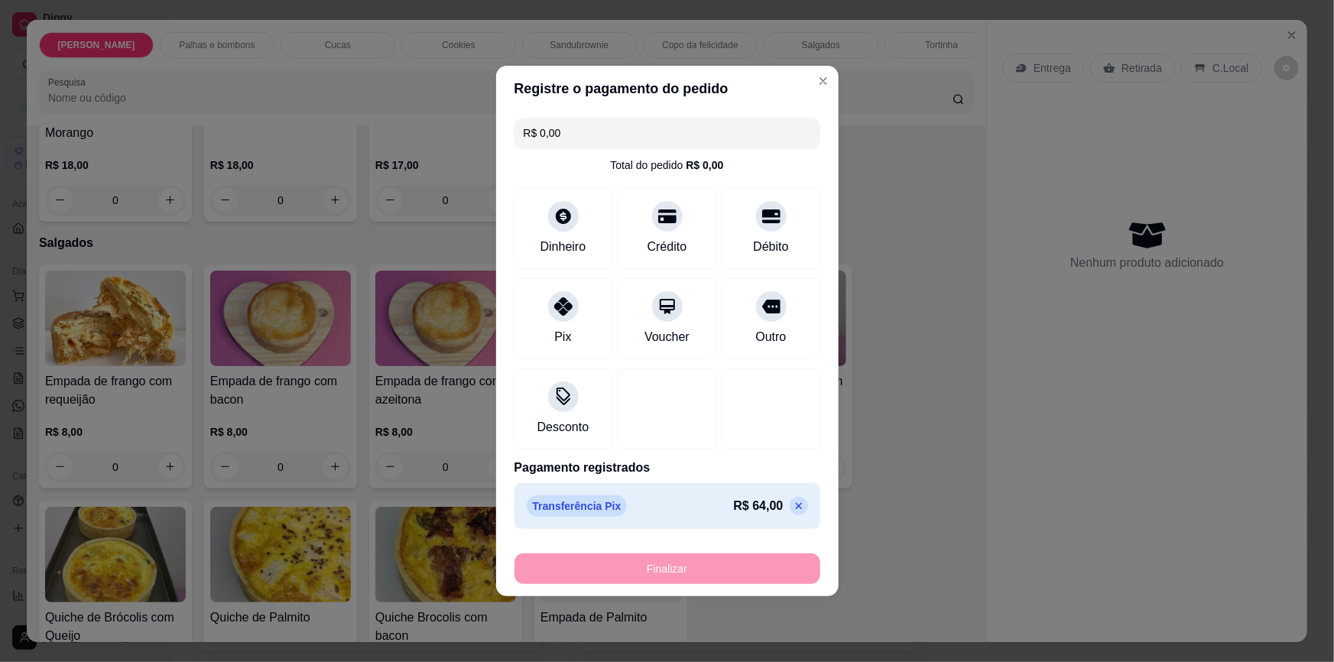
type input "-R$ 64,00"
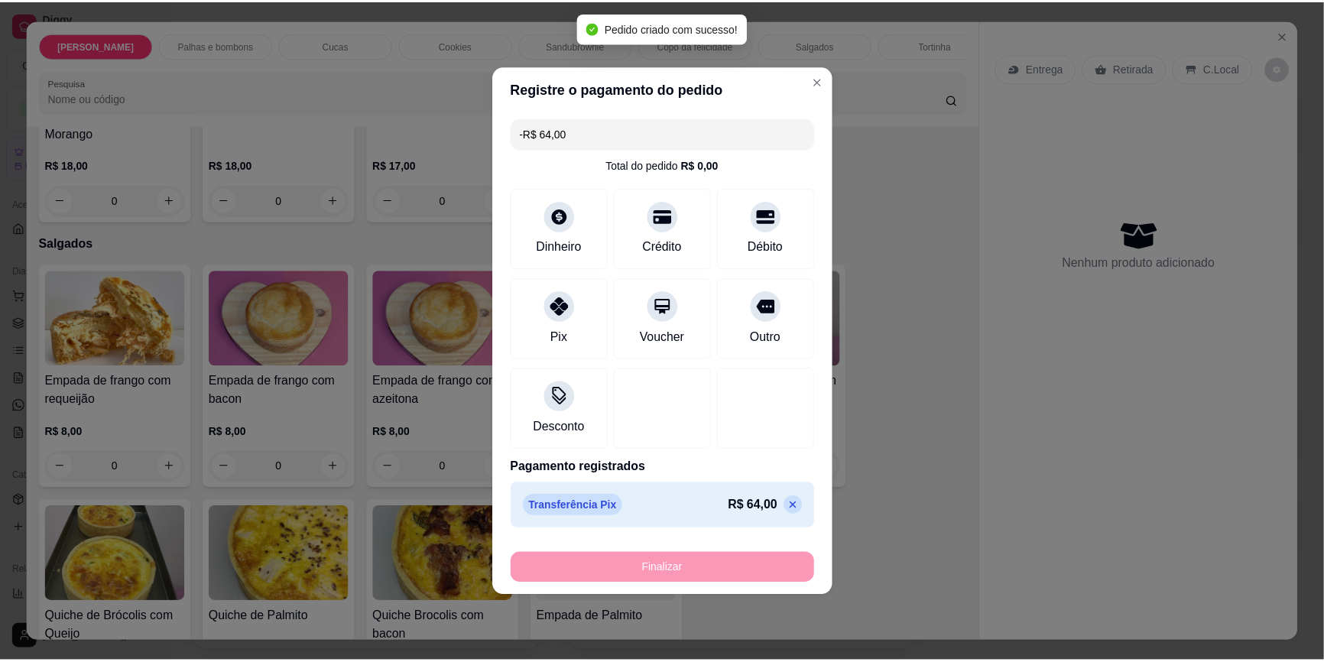
scroll to position [2430, 0]
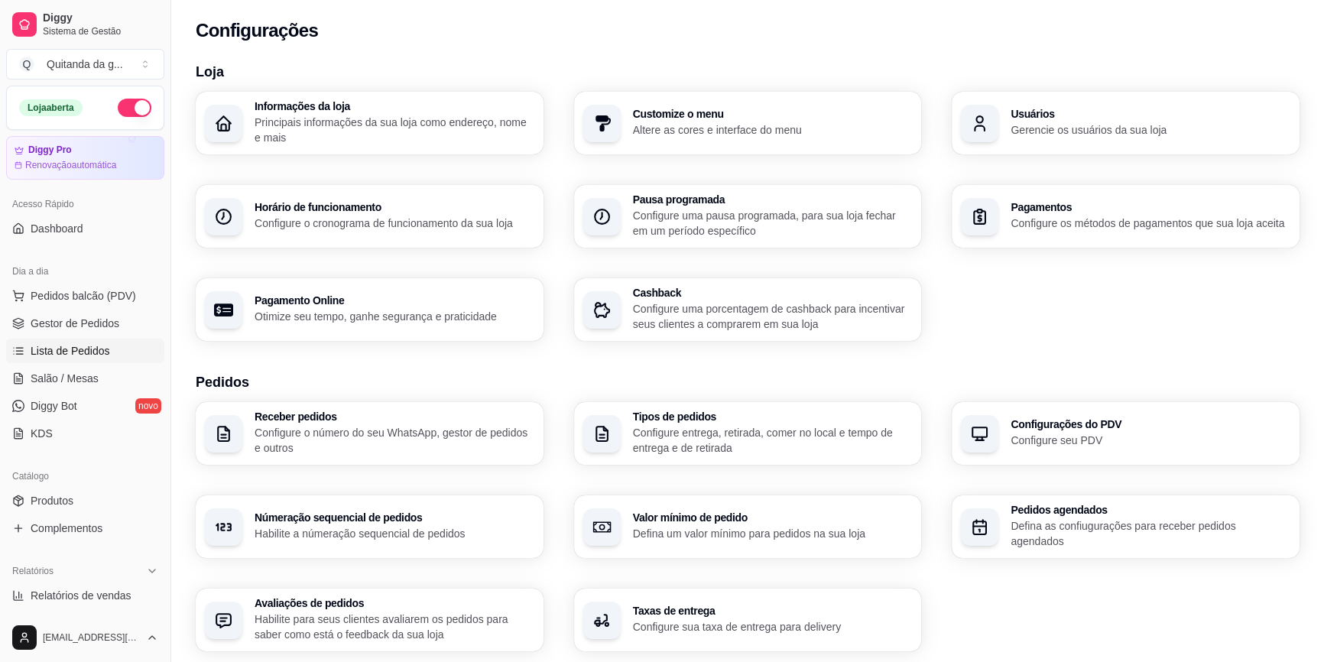
click at [106, 352] on span "Lista de Pedidos" at bounding box center [71, 350] width 80 height 15
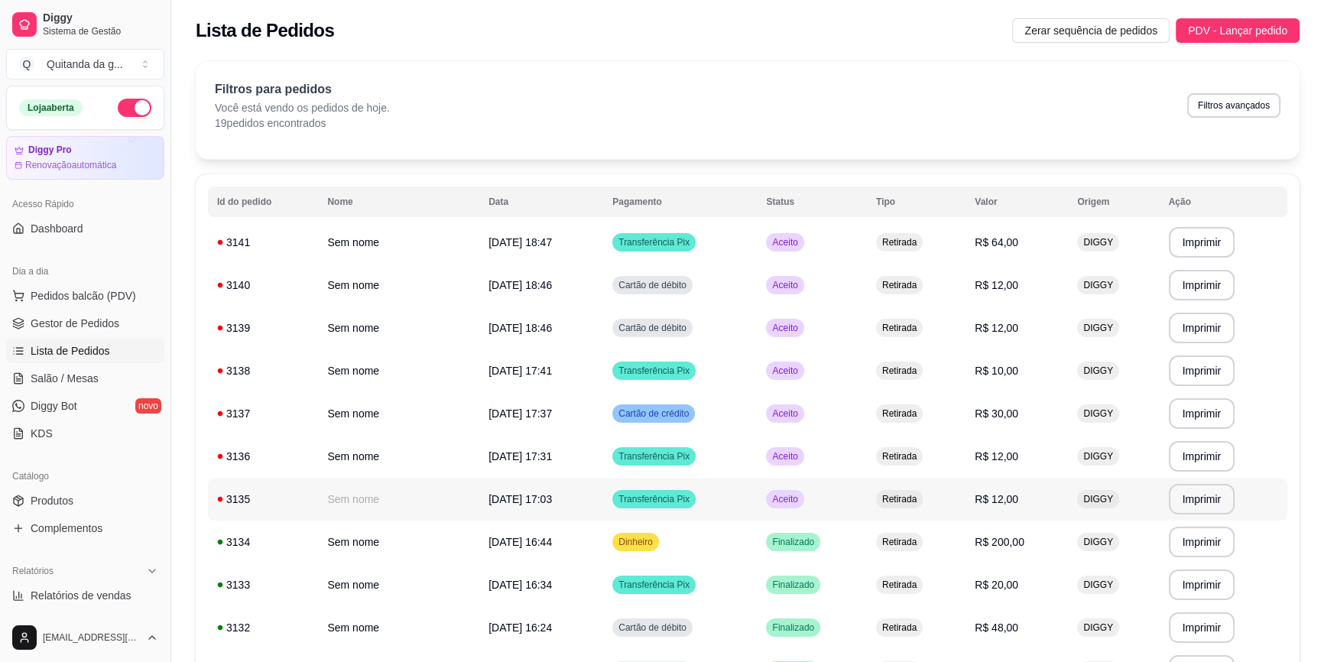
click at [831, 510] on td "Aceito" at bounding box center [811, 499] width 109 height 43
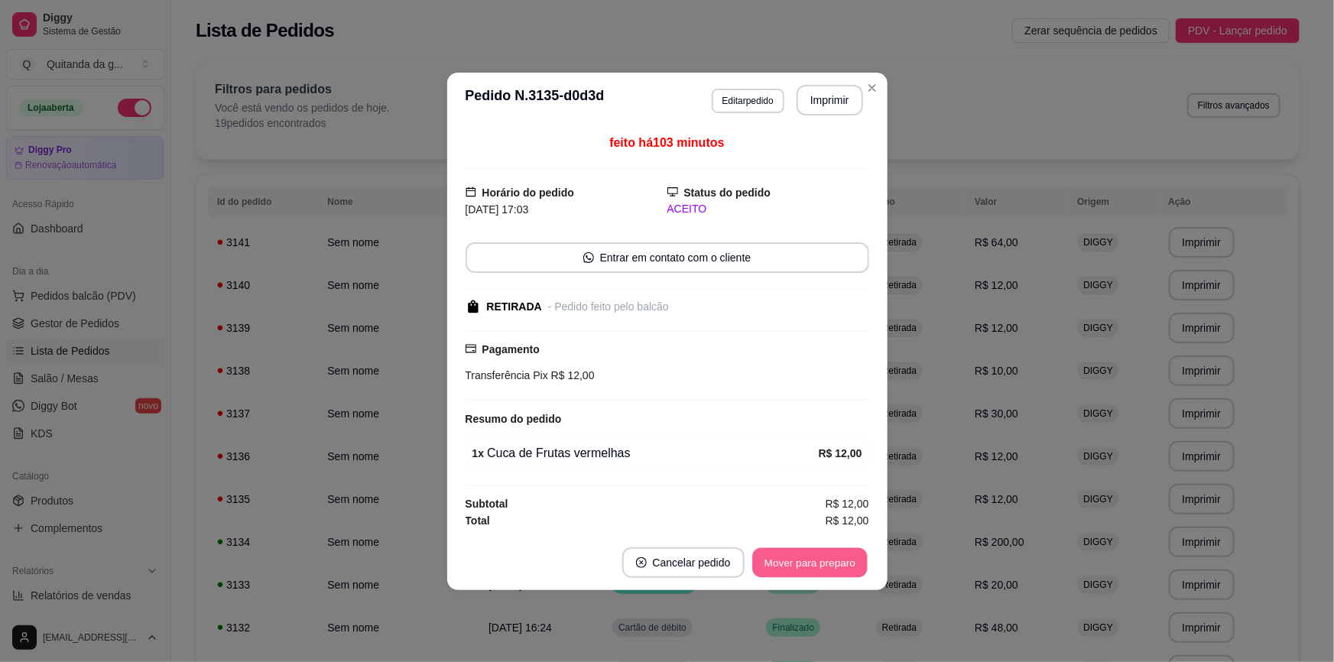
click at [782, 566] on button "Mover para preparo" at bounding box center [809, 562] width 115 height 30
click at [782, 566] on button "Mover para retirada disponível" at bounding box center [784, 562] width 169 height 31
click at [782, 566] on div "Mover para retirada disponível" at bounding box center [784, 562] width 169 height 31
click at [782, 566] on div "Mover para retirada disponível" at bounding box center [773, 562] width 190 height 31
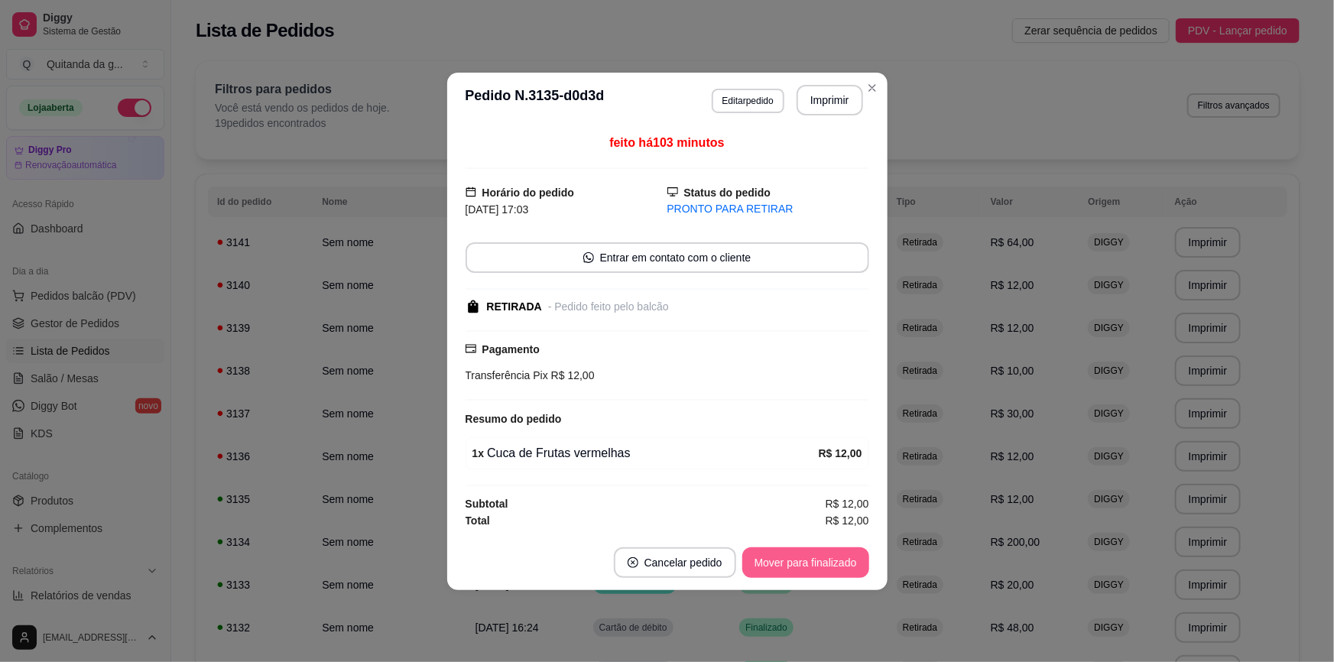
click at [782, 566] on button "Mover para finalizado" at bounding box center [805, 562] width 127 height 31
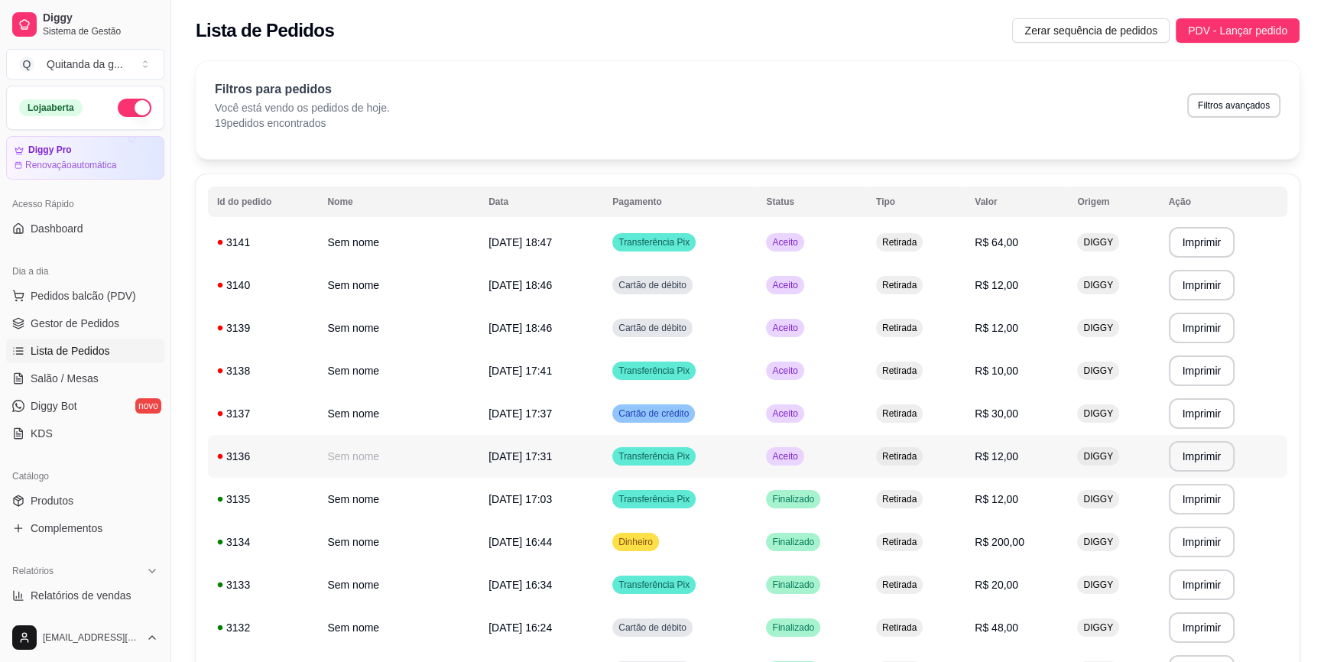
click at [879, 435] on td "Retirada" at bounding box center [916, 456] width 99 height 43
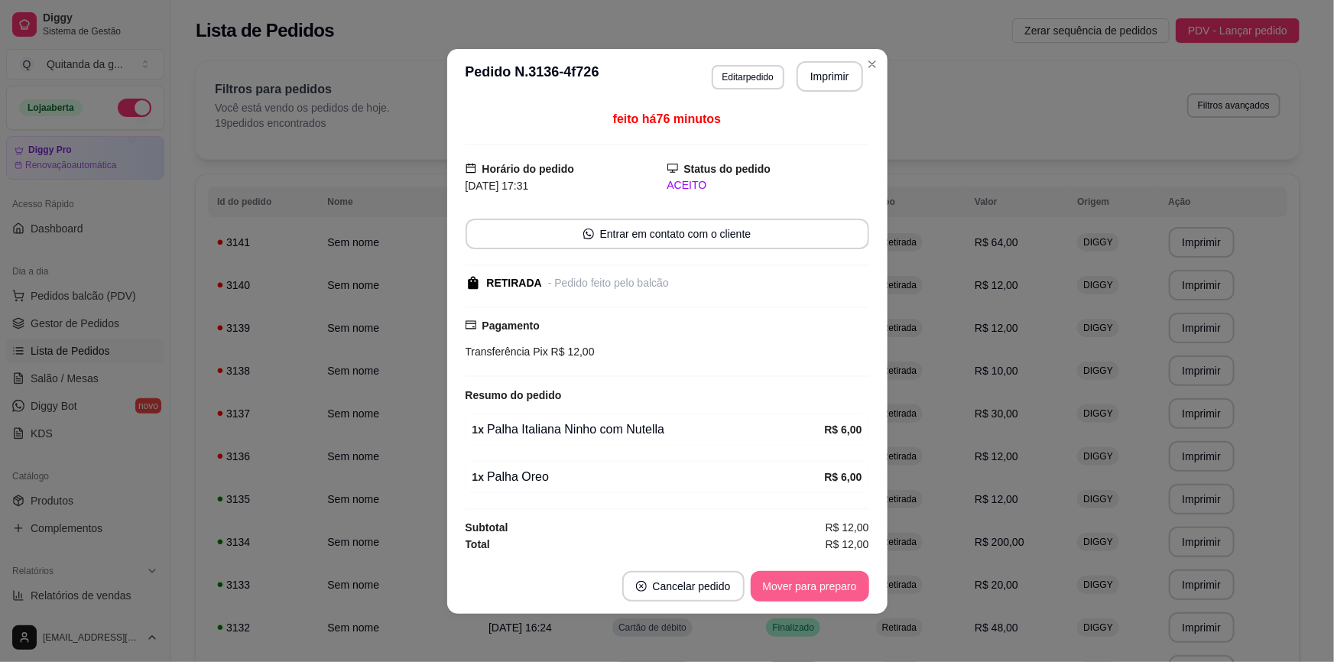
click at [854, 587] on button "Mover para preparo" at bounding box center [810, 586] width 118 height 31
click at [837, 566] on footer "Cancelar pedido Mover para retirada disponível" at bounding box center [667, 586] width 440 height 55
click at [839, 586] on button "Mover para retirada disponível" at bounding box center [785, 586] width 164 height 30
click at [839, 586] on button "Mover para finalizado" at bounding box center [805, 586] width 123 height 30
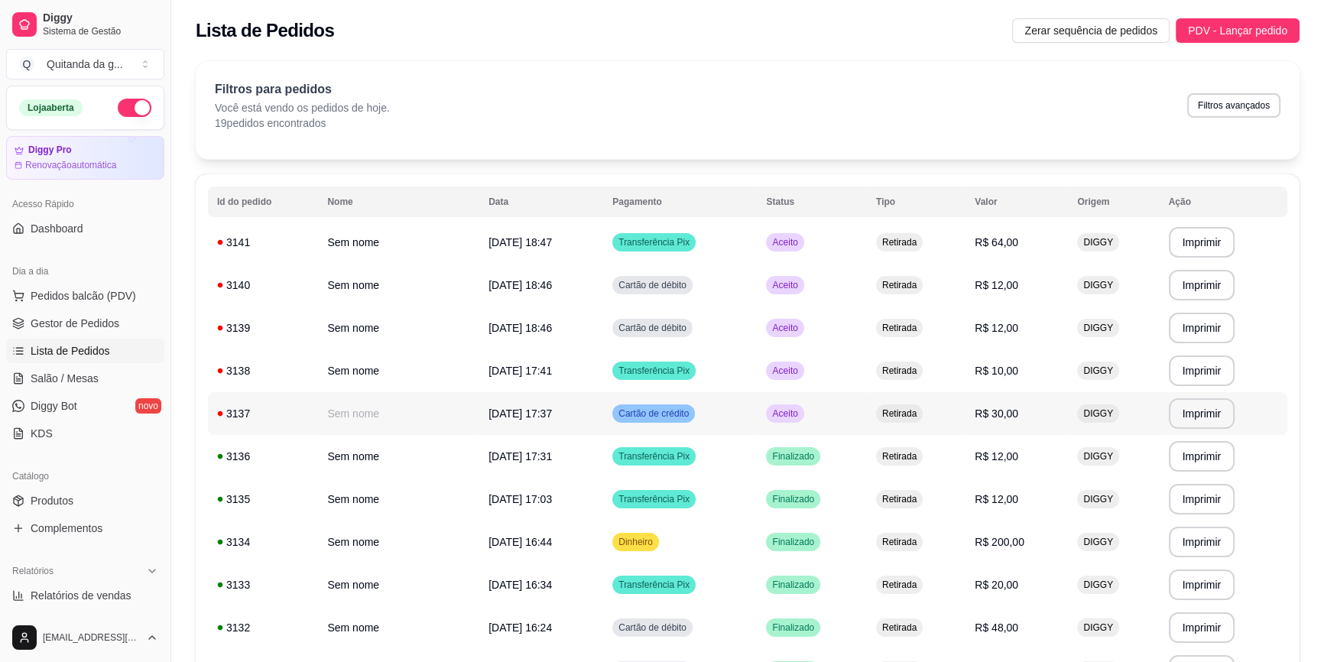
click at [835, 394] on td "Aceito" at bounding box center [811, 413] width 109 height 43
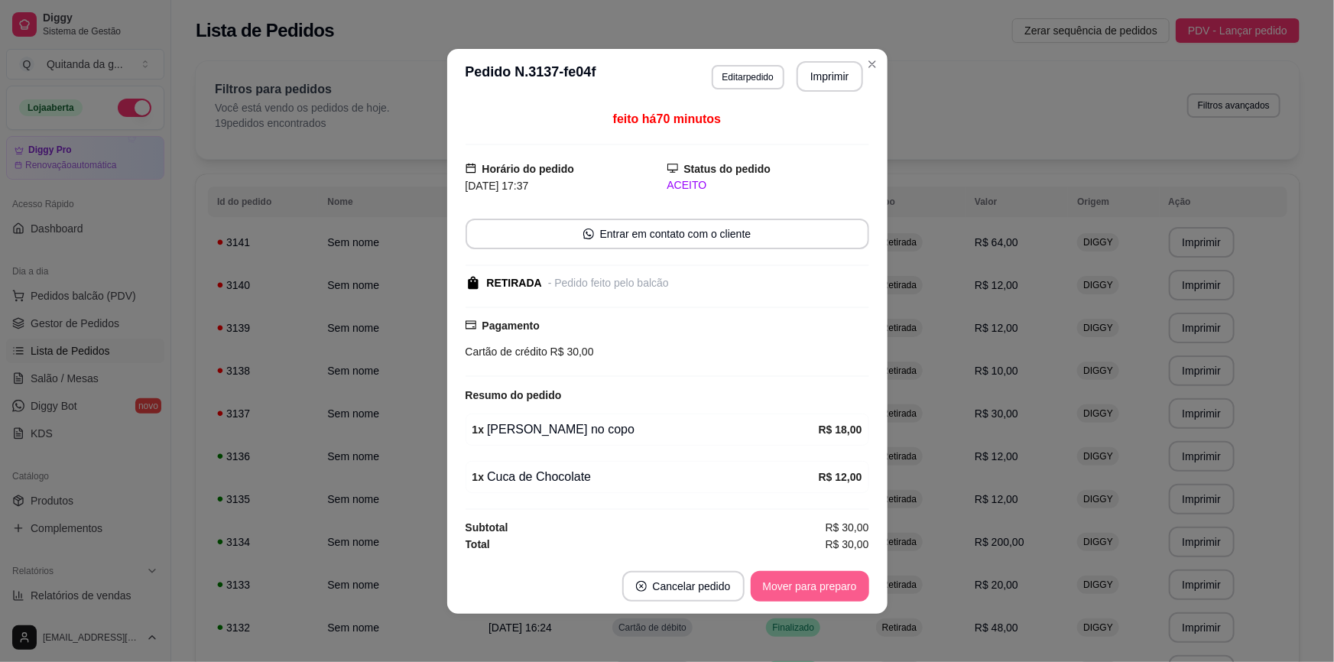
click at [831, 572] on button "Mover para preparo" at bounding box center [810, 586] width 118 height 31
click at [831, 572] on button "Mover para retirada disponível" at bounding box center [784, 586] width 169 height 31
click at [831, 572] on button "Mover para finalizado" at bounding box center [805, 586] width 127 height 31
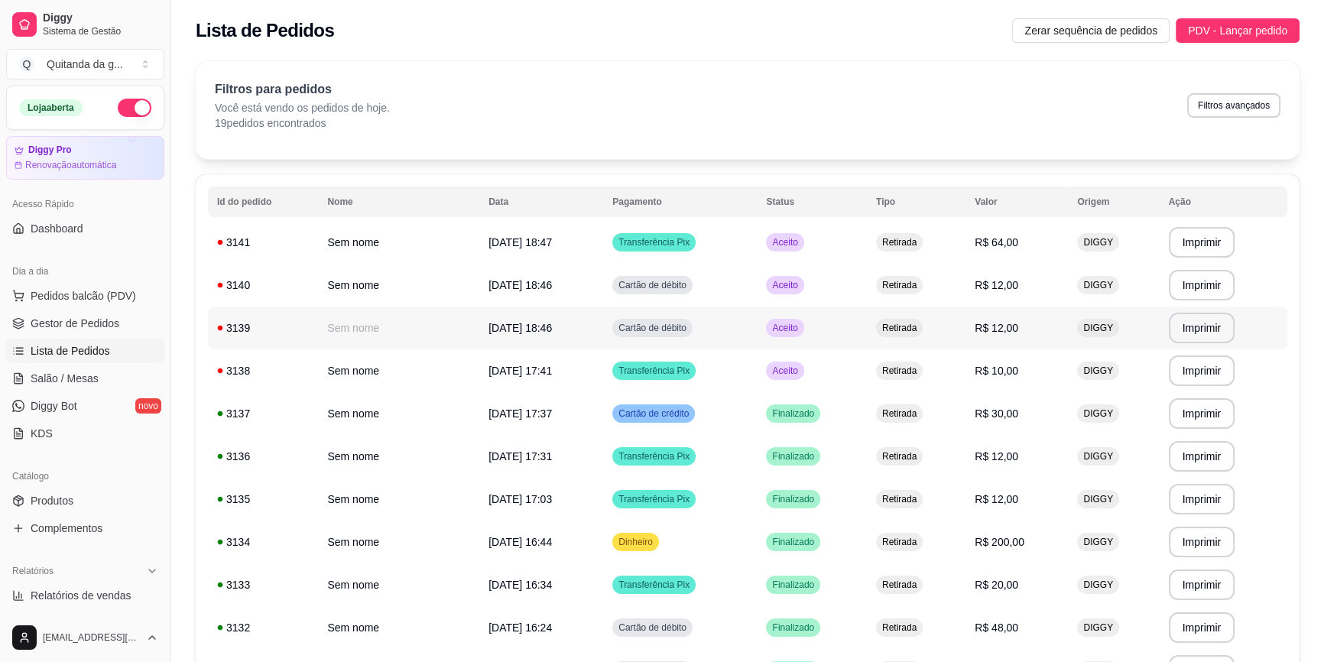
click at [946, 336] on td "Retirada" at bounding box center [916, 328] width 99 height 43
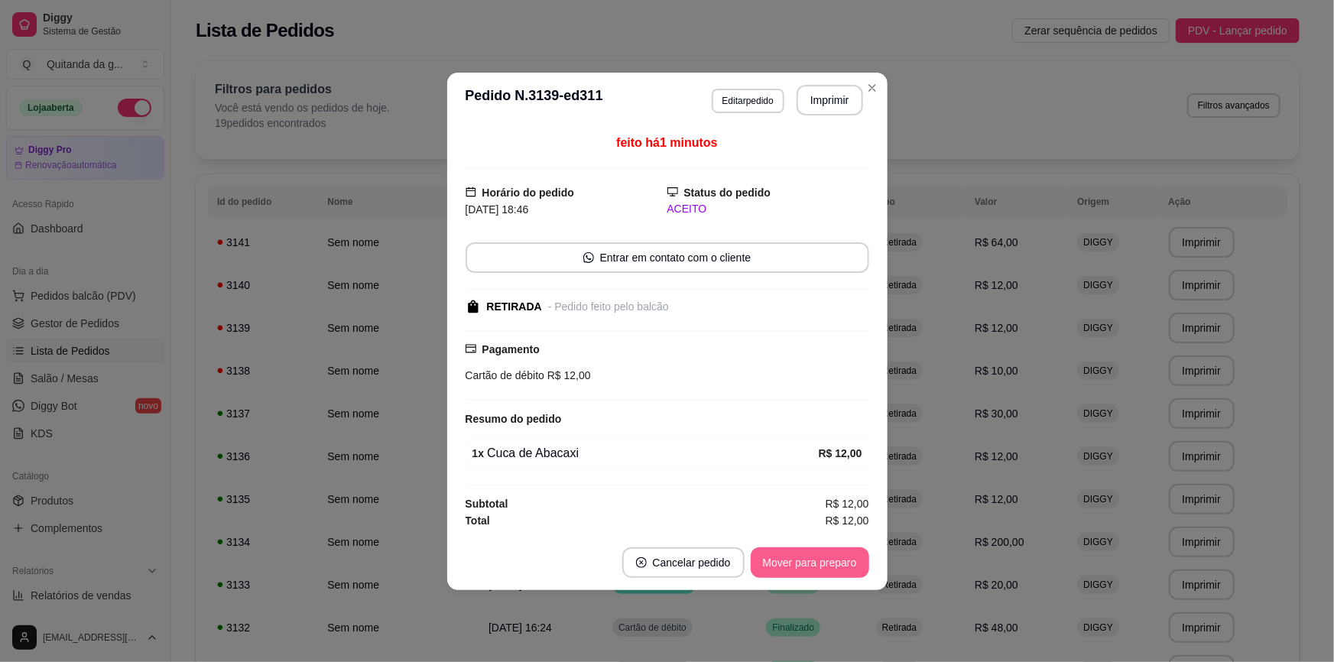
click at [811, 547] on button "Mover para preparo" at bounding box center [810, 562] width 118 height 31
click at [770, 566] on button "Mover para preparo" at bounding box center [810, 562] width 118 height 31
click at [774, 560] on button "Mover para retirada disponível" at bounding box center [785, 562] width 164 height 30
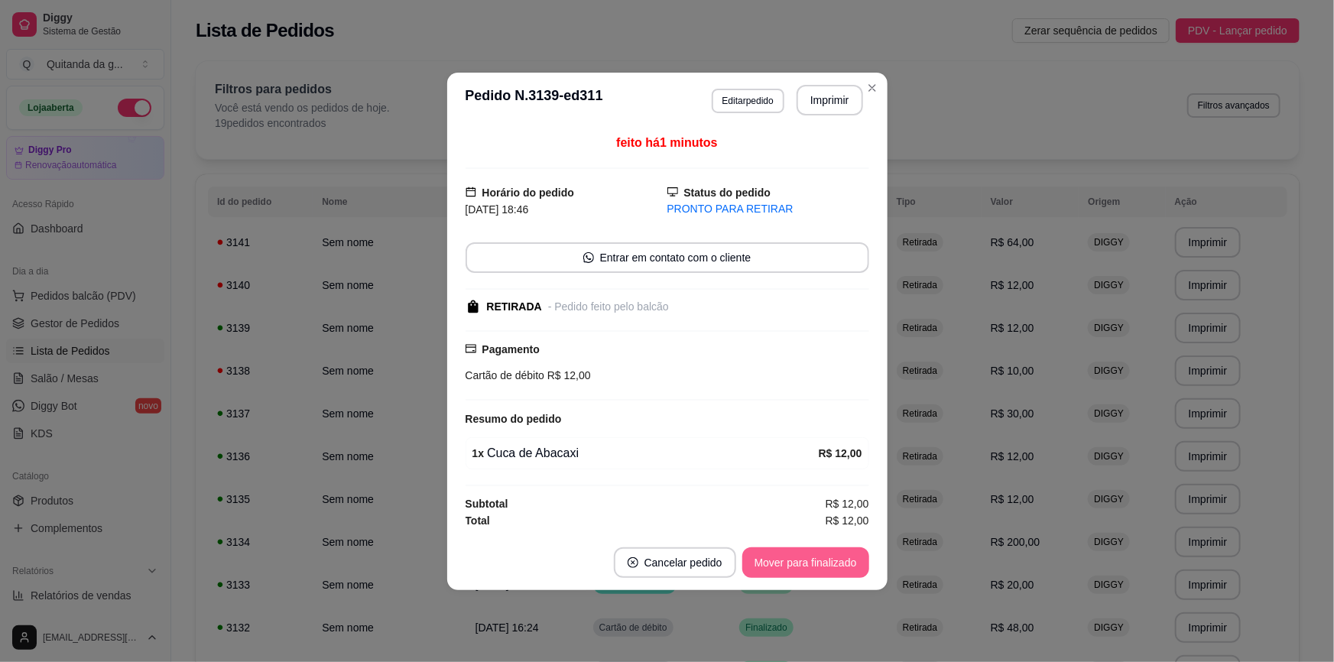
click at [851, 547] on button "Mover para finalizado" at bounding box center [805, 562] width 127 height 31
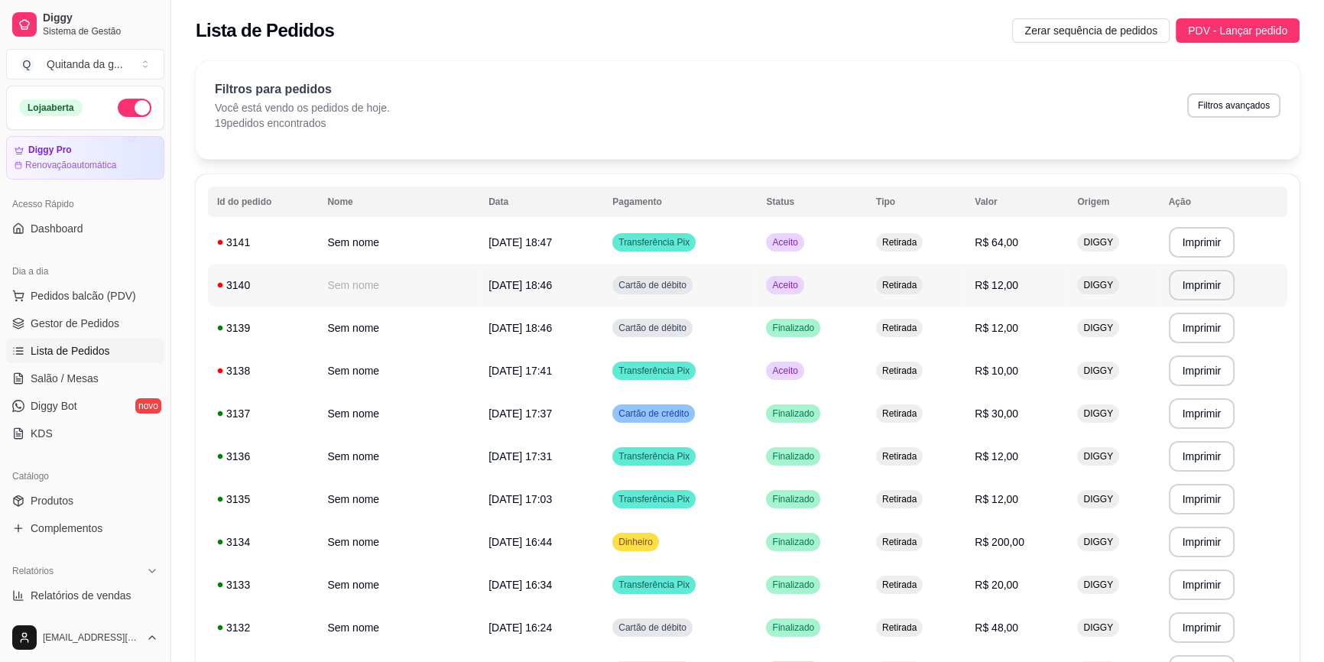
click at [873, 270] on td "Retirada" at bounding box center [916, 285] width 99 height 43
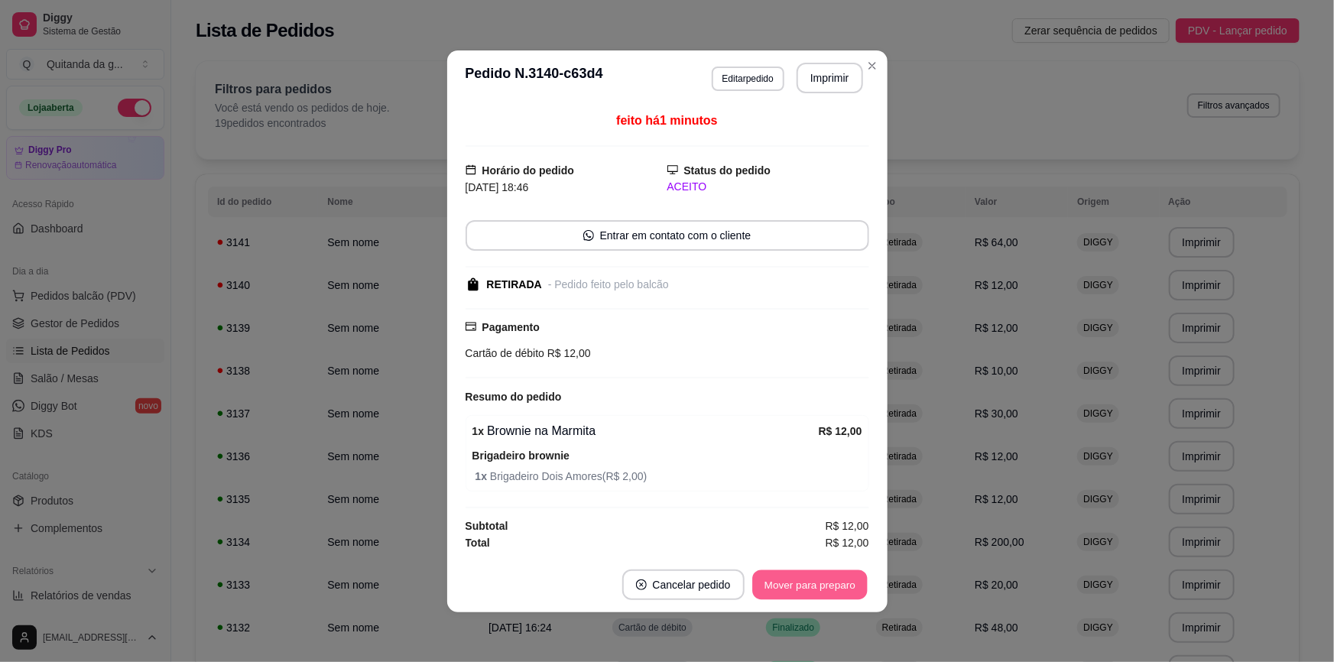
click at [810, 577] on button "Mover para preparo" at bounding box center [809, 585] width 115 height 30
click at [810, 577] on button "Mover para retirada disponível" at bounding box center [784, 585] width 169 height 31
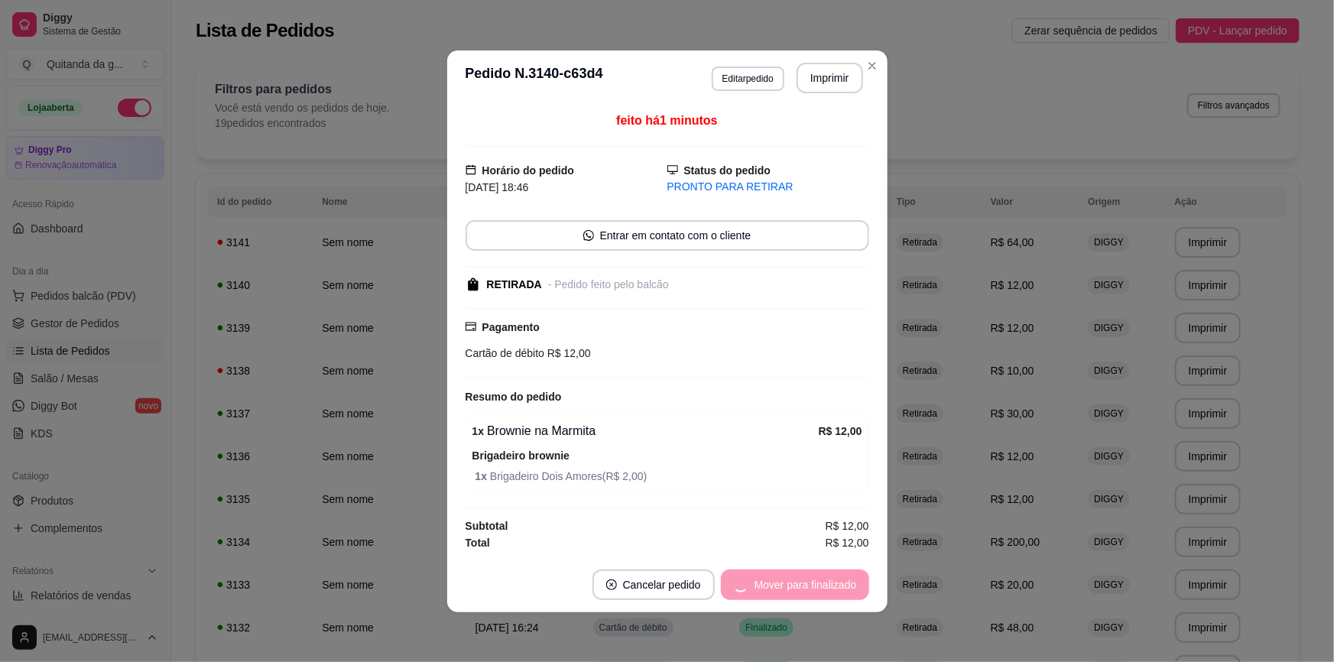
click at [810, 577] on footer "Cancelar pedido Mover para finalizado" at bounding box center [667, 584] width 440 height 55
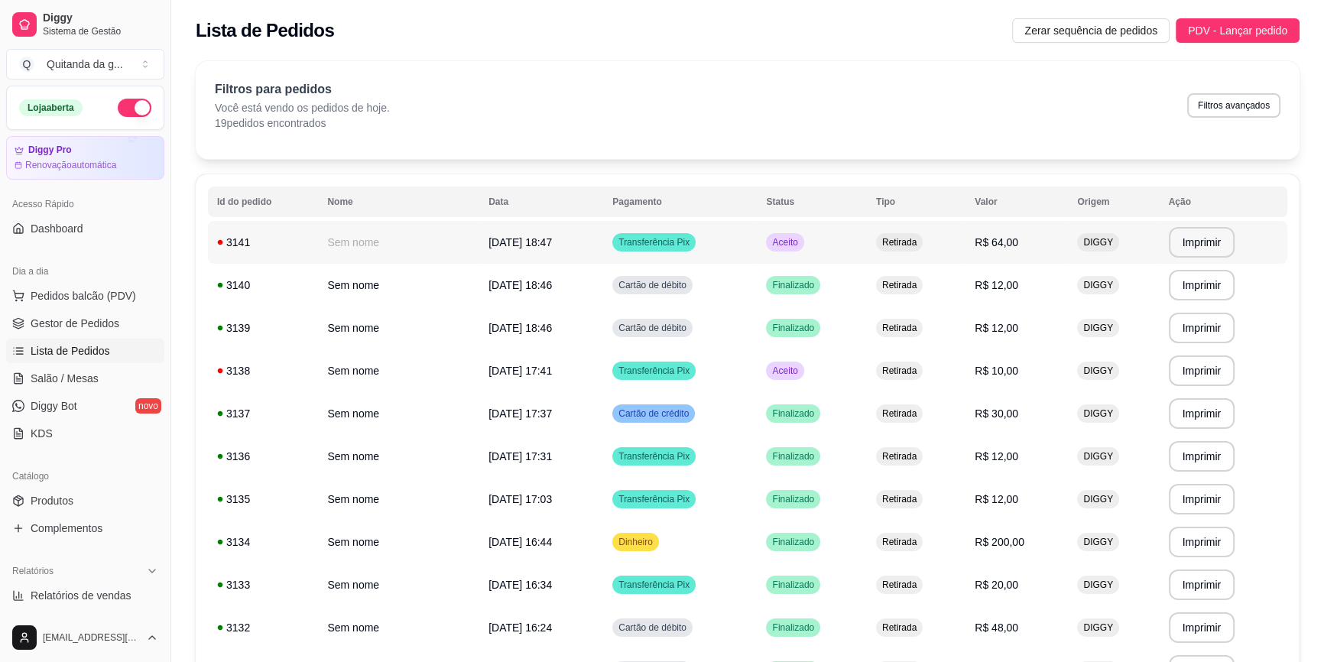
click at [851, 235] on td "Aceito" at bounding box center [811, 242] width 109 height 43
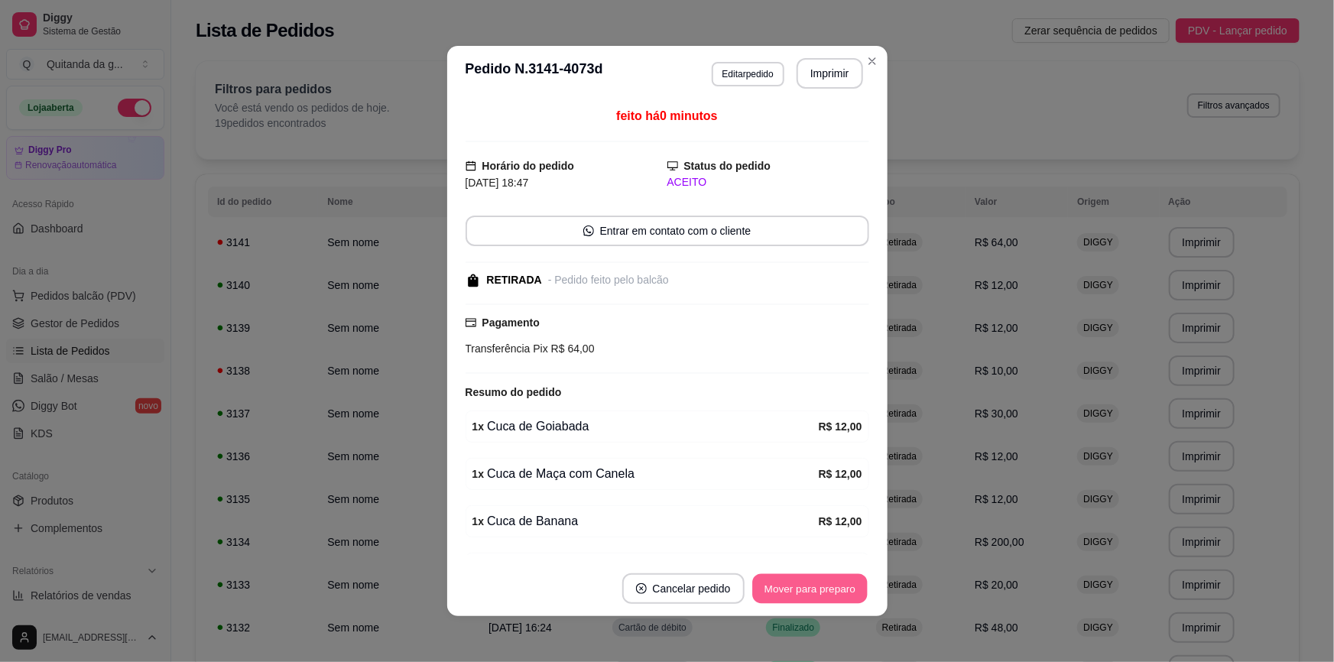
click at [798, 595] on button "Mover para preparo" at bounding box center [809, 589] width 115 height 30
click at [798, 595] on button "Mover para retirada disponível" at bounding box center [785, 589] width 164 height 30
click at [798, 595] on button "Mover para finalizado" at bounding box center [805, 589] width 123 height 30
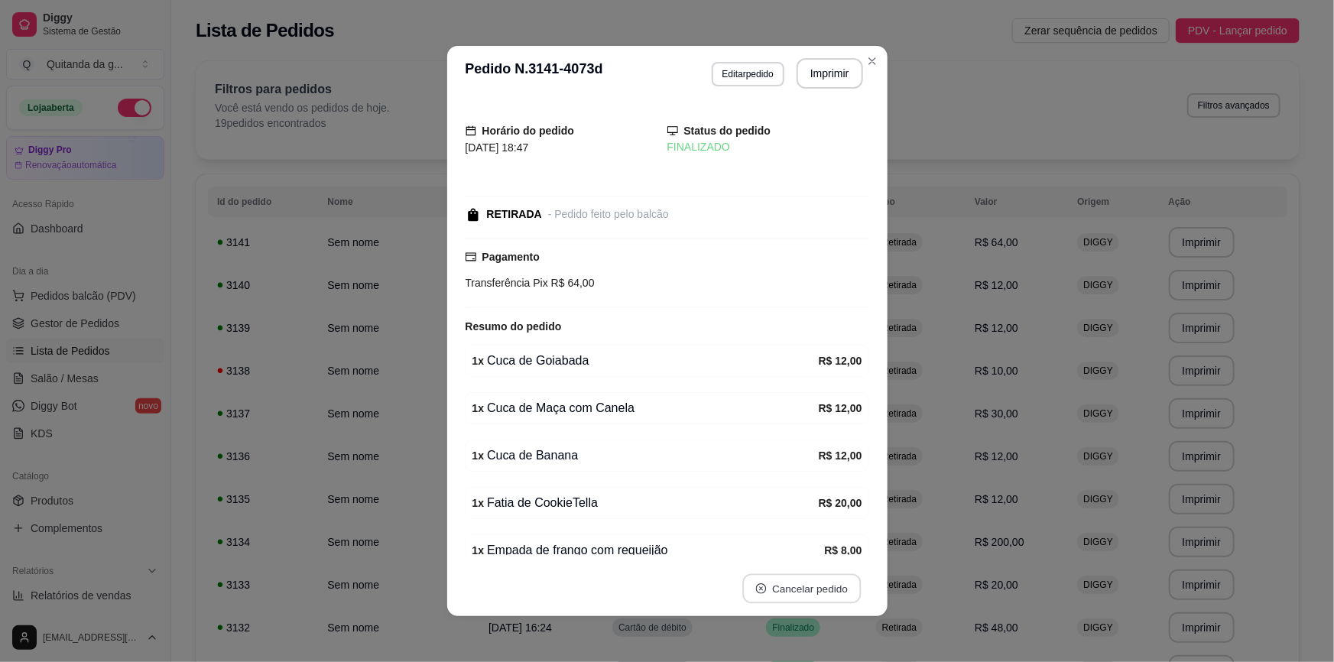
click at [798, 595] on button "Cancelar pedido" at bounding box center [801, 589] width 118 height 30
click at [1032, 521] on td "R$ 200,00" at bounding box center [1017, 542] width 102 height 43
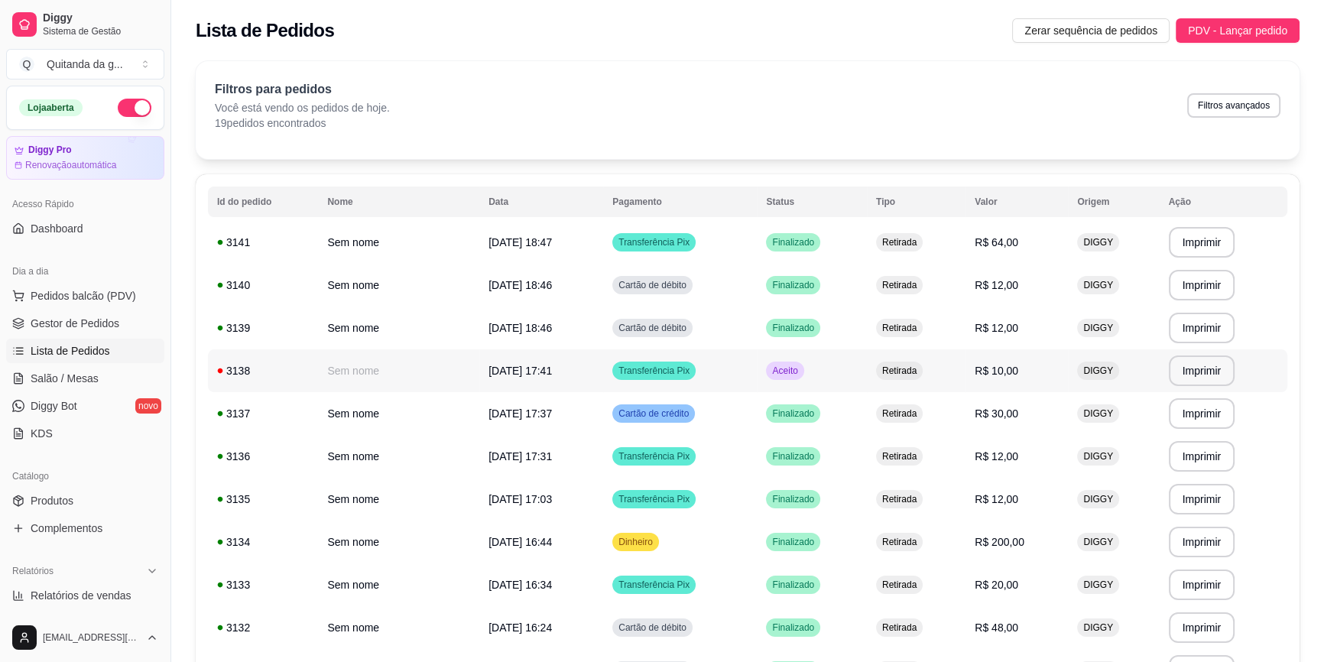
click at [867, 365] on td "Retirada" at bounding box center [916, 370] width 99 height 43
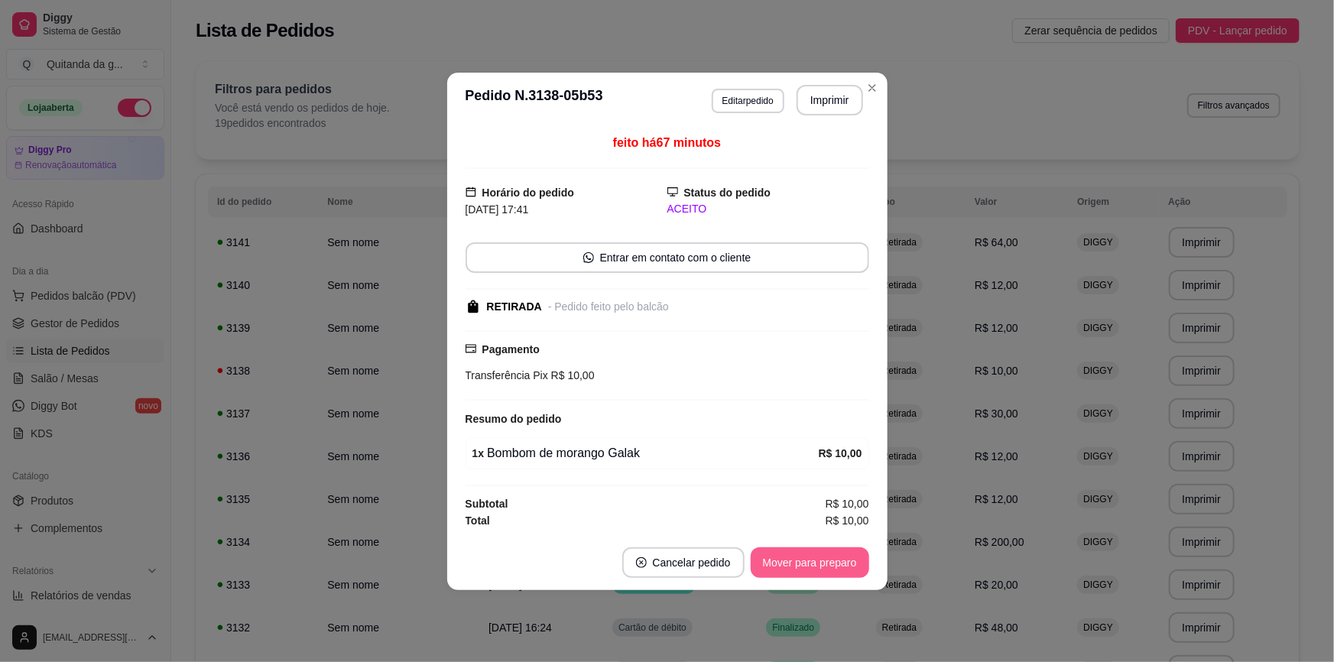
click at [795, 549] on button "Mover para preparo" at bounding box center [810, 562] width 118 height 31
click at [796, 559] on button "Mover para retirada disponível" at bounding box center [785, 562] width 164 height 30
click at [796, 559] on button "Mover para finalizado" at bounding box center [805, 562] width 123 height 30
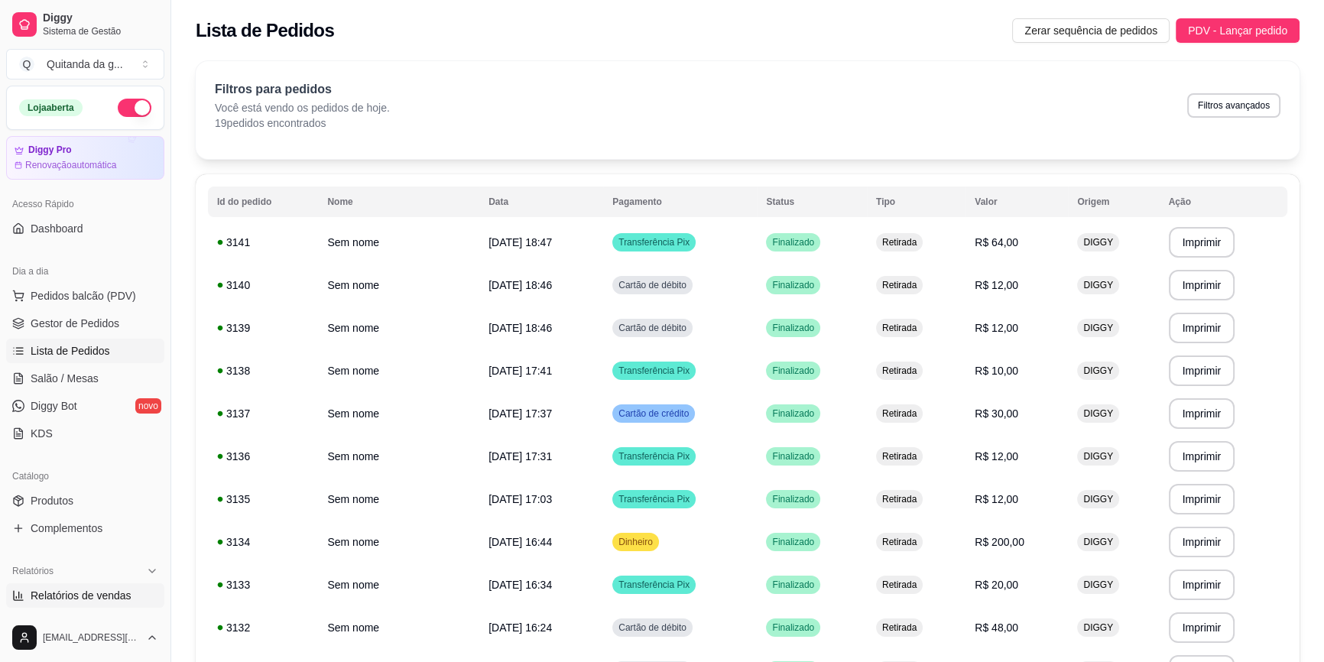
click at [89, 600] on span "Relatórios de vendas" at bounding box center [81, 595] width 101 height 15
select select "ALL"
select select "0"
